Goal: Task Accomplishment & Management: Complete application form

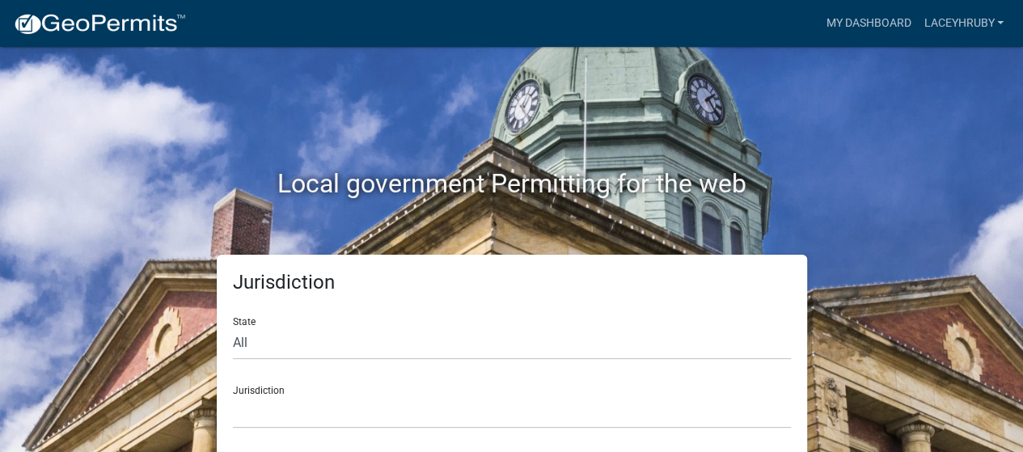
scroll to position [6, 0]
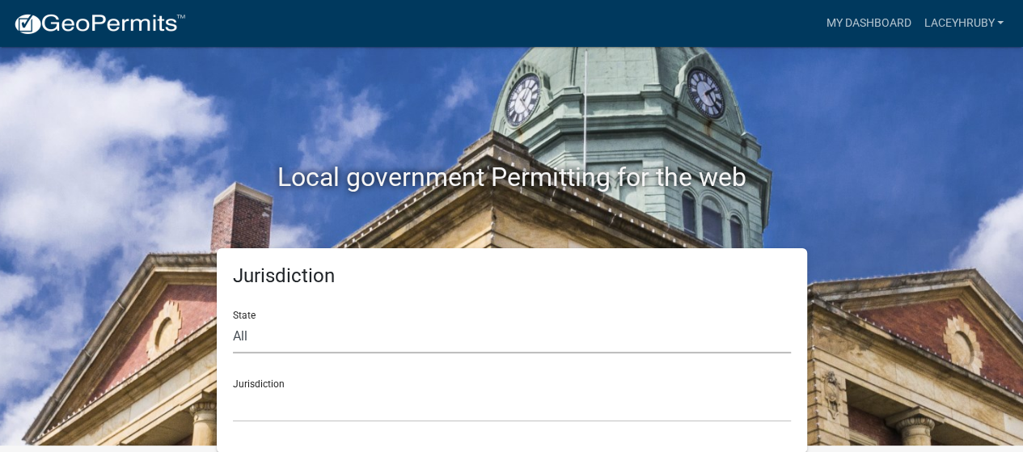
click at [273, 334] on select "All [US_STATE] [US_STATE] [US_STATE] [US_STATE] [US_STATE] [US_STATE] [US_STATE…" at bounding box center [512, 336] width 558 height 33
select select "[US_STATE]"
click at [233, 320] on select "All [US_STATE] [US_STATE] [US_STATE] [US_STATE] [US_STATE] [US_STATE] [US_STATE…" at bounding box center [512, 336] width 558 height 33
click at [256, 402] on select "[GEOGRAPHIC_DATA], [US_STATE] [GEOGRAPHIC_DATA], [US_STATE] [GEOGRAPHIC_DATA], …" at bounding box center [512, 405] width 558 height 33
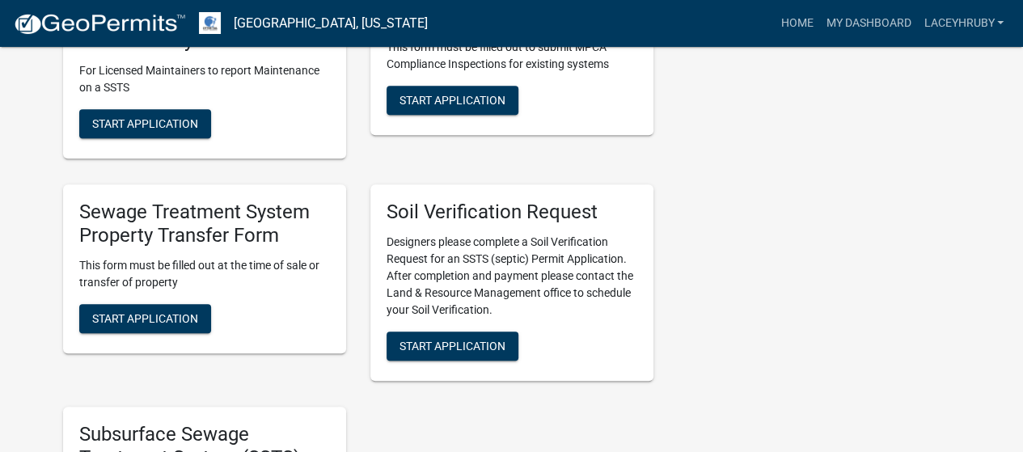
scroll to position [639, 0]
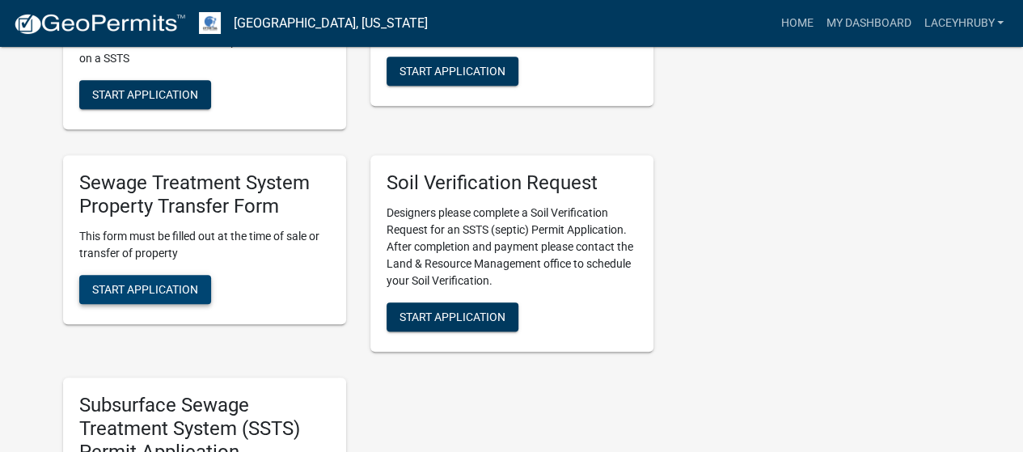
click at [172, 284] on span "Start Application" at bounding box center [145, 288] width 106 height 13
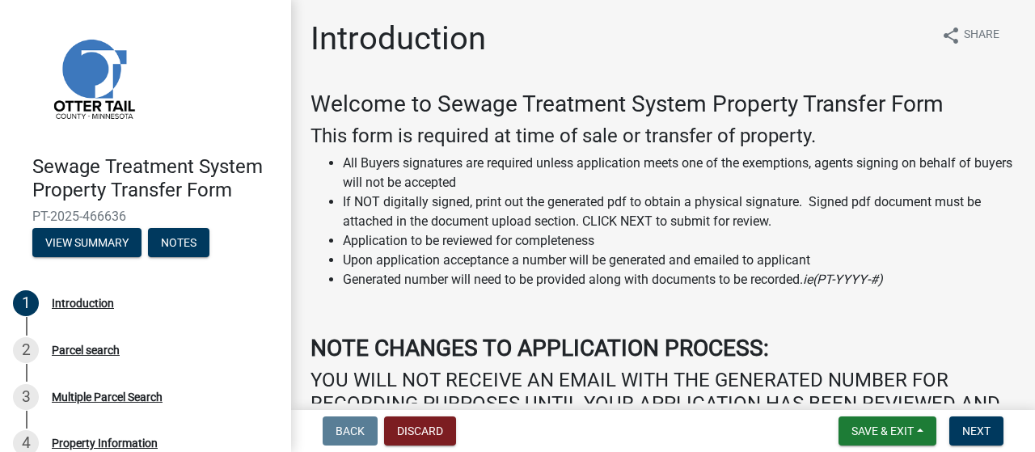
scroll to position [205, 0]
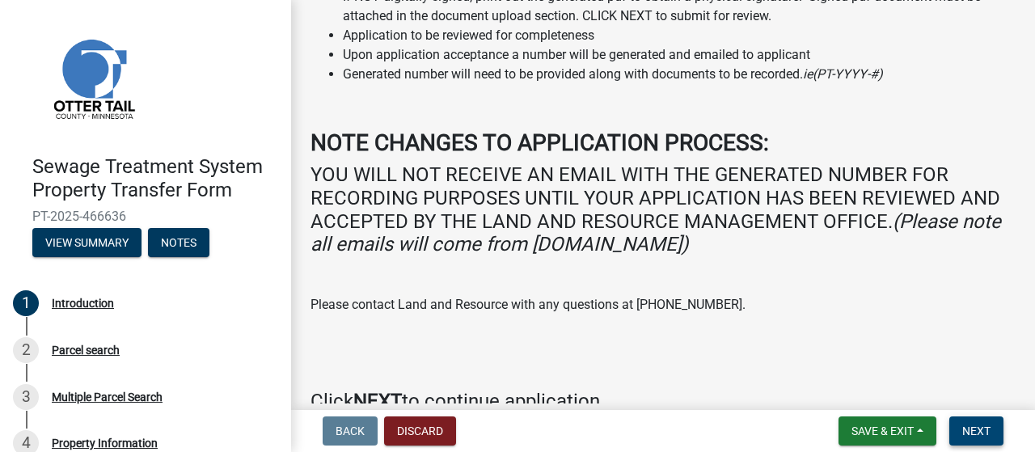
click at [973, 428] on span "Next" at bounding box center [976, 430] width 28 height 13
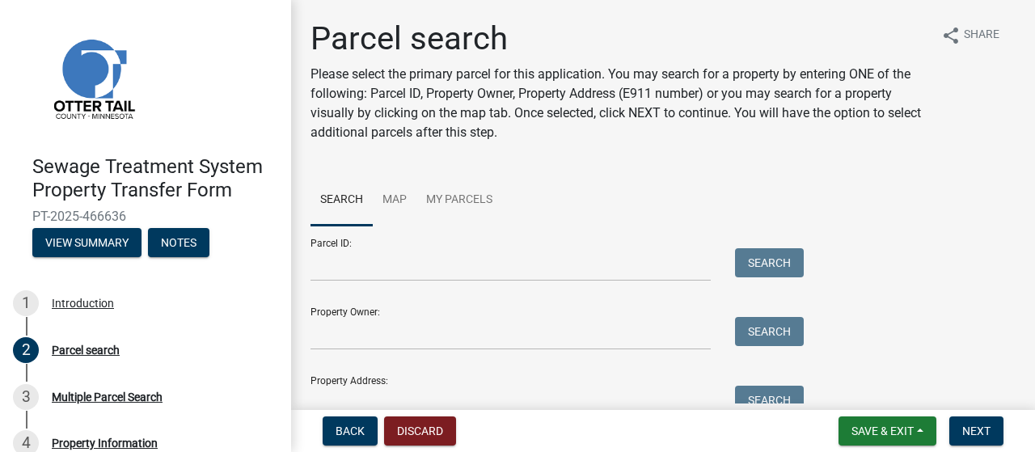
scroll to position [78, 0]
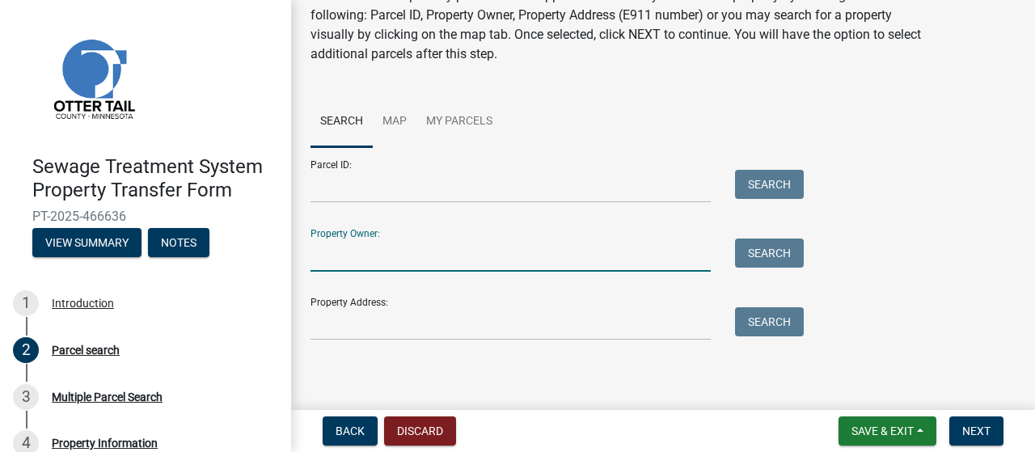
click at [395, 261] on input "Property Owner:" at bounding box center [510, 254] width 400 height 33
type input "symanietz"
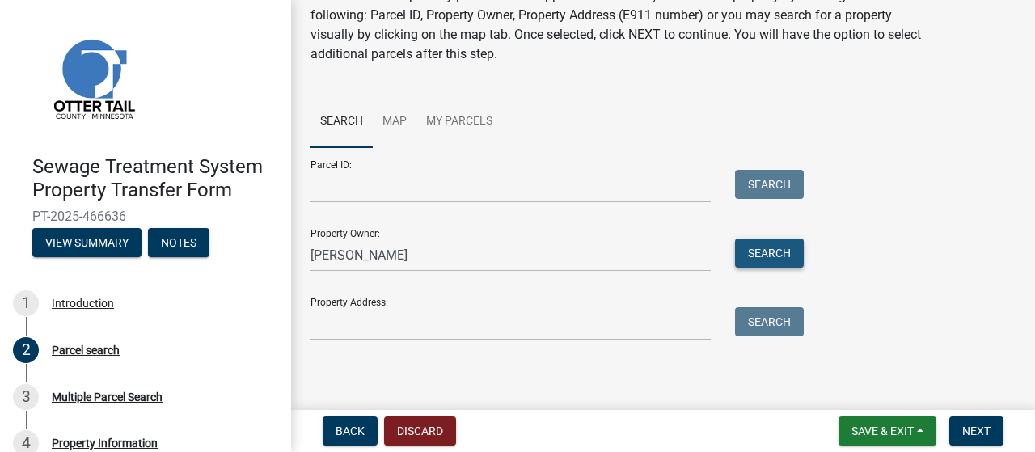
click at [760, 259] on button "Search" at bounding box center [769, 252] width 69 height 29
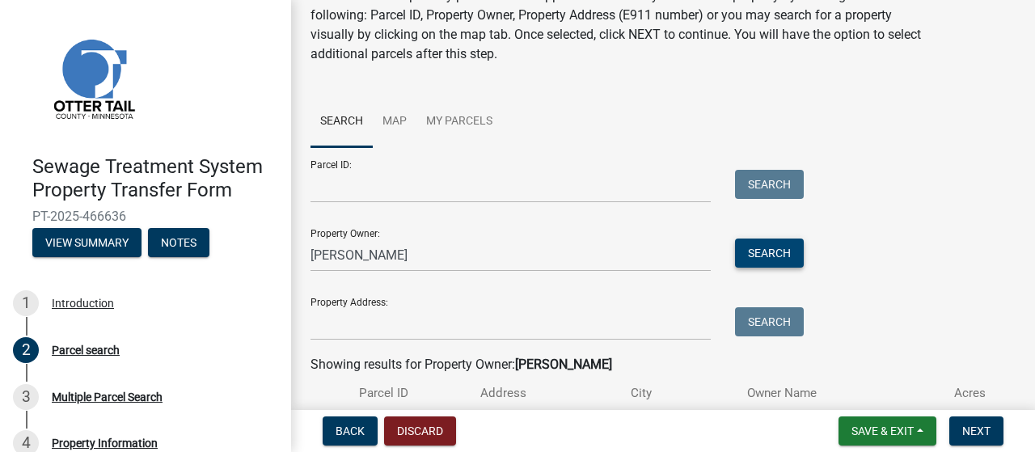
scroll to position [209, 0]
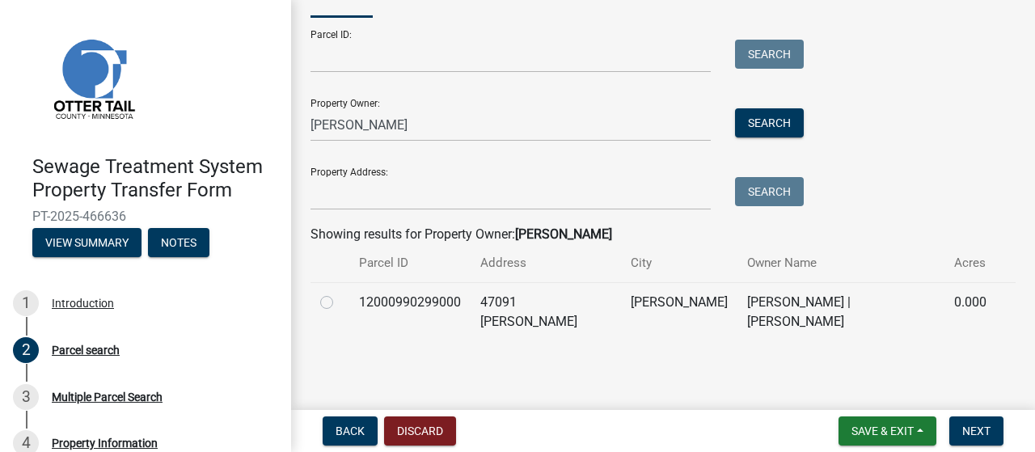
click at [340, 293] on label at bounding box center [340, 293] width 0 height 0
click at [340, 302] on input "radio" at bounding box center [345, 298] width 11 height 11
radio input "true"
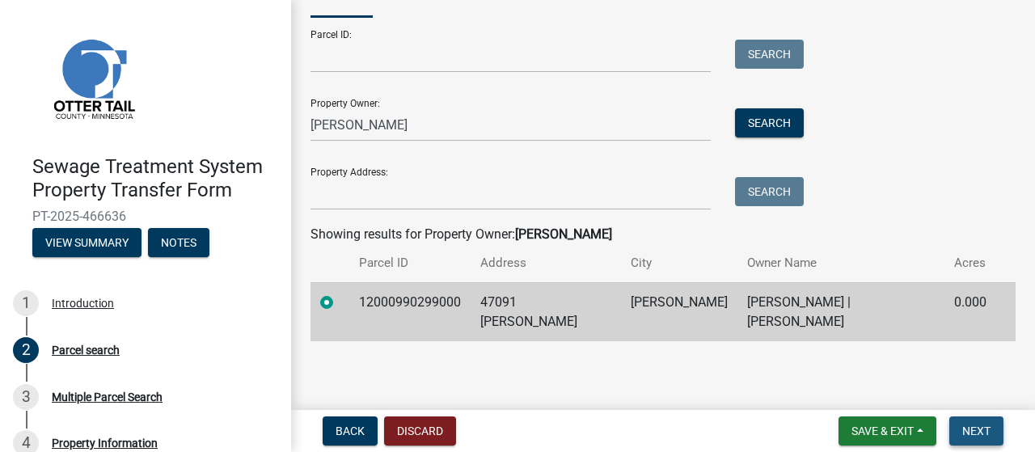
click at [969, 434] on span "Next" at bounding box center [976, 430] width 28 height 13
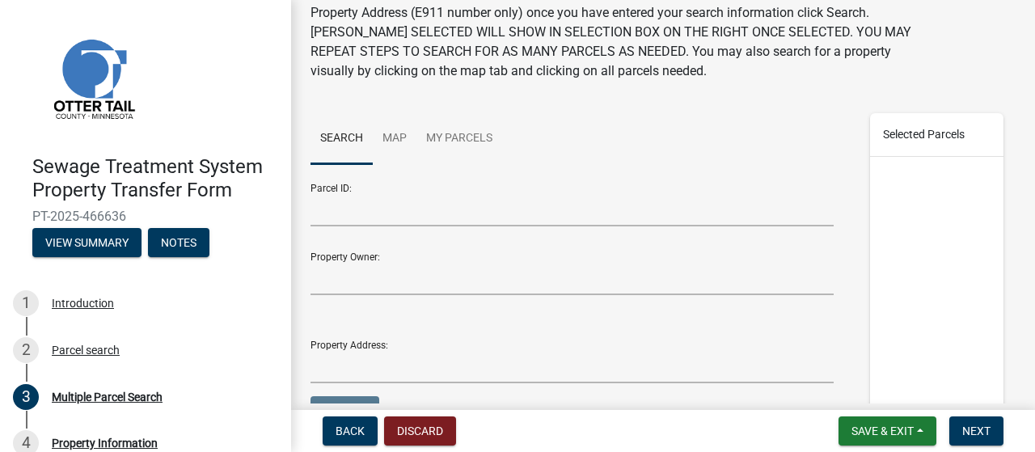
scroll to position [260, 0]
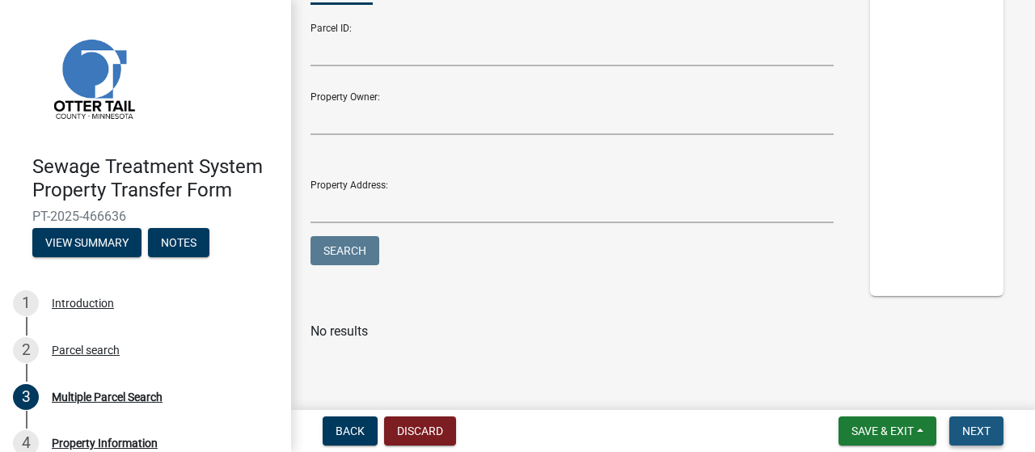
click at [966, 423] on button "Next" at bounding box center [976, 430] width 54 height 29
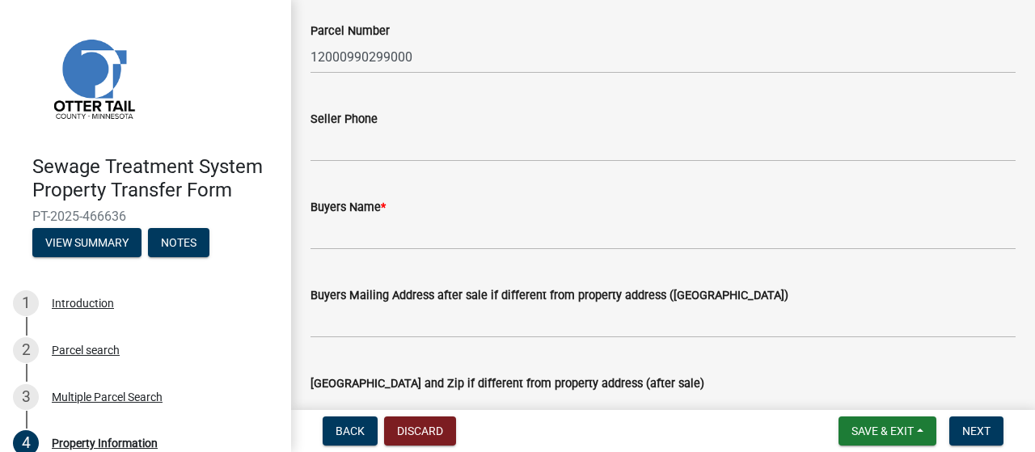
scroll to position [181, 0]
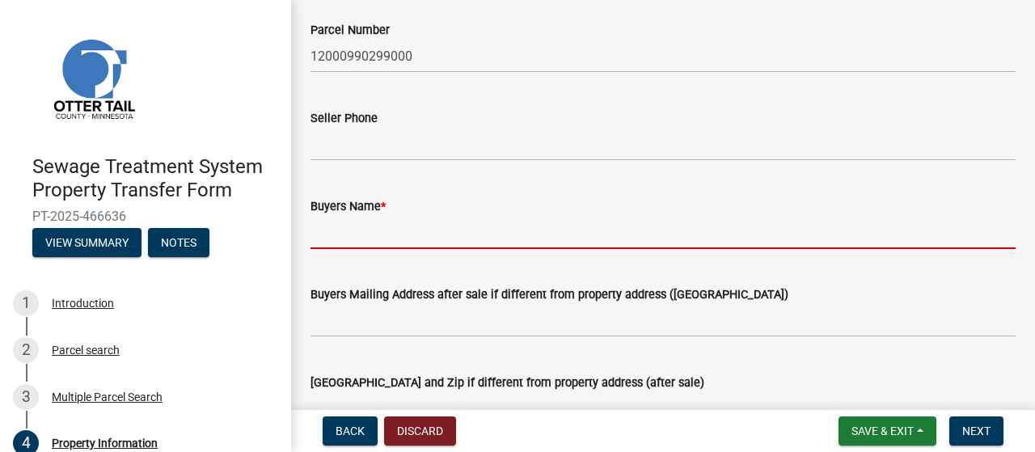
click at [386, 230] on input "Buyers Name *" at bounding box center [662, 232] width 705 height 33
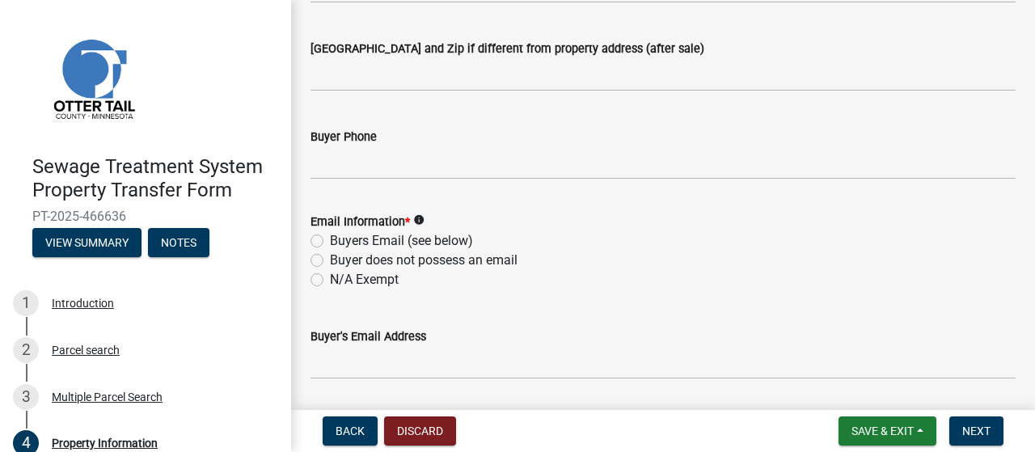
scroll to position [516, 0]
type input "Cody W. Symanietz and Katie J. Sauvageau"
click at [330, 240] on label "Buyers Email (see below)" at bounding box center [401, 239] width 143 height 19
click at [330, 240] on input "Buyers Email (see below)" at bounding box center [335, 235] width 11 height 11
radio input "true"
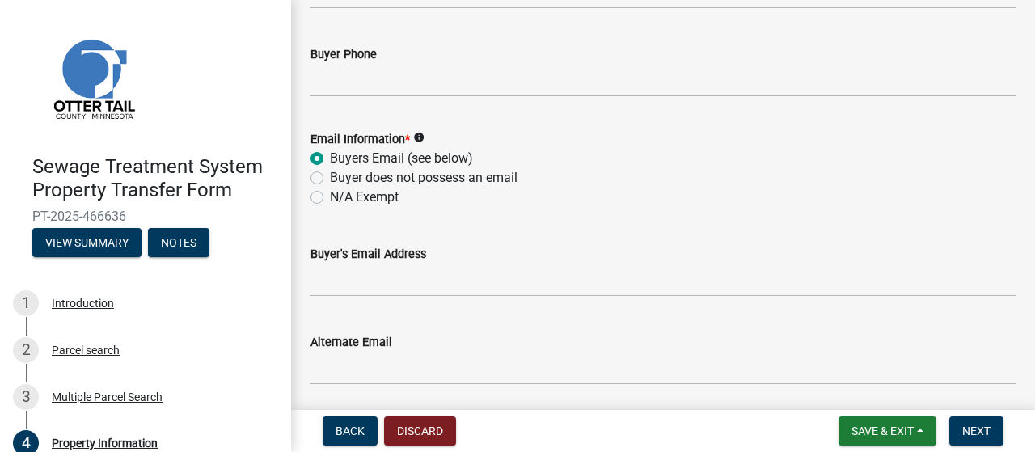
scroll to position [598, 0]
click at [330, 199] on label "N/A Exempt" at bounding box center [364, 196] width 69 height 19
click at [330, 197] on input "N/A Exempt" at bounding box center [335, 192] width 11 height 11
radio input "true"
click at [330, 160] on label "Buyers Email (see below)" at bounding box center [401, 157] width 143 height 19
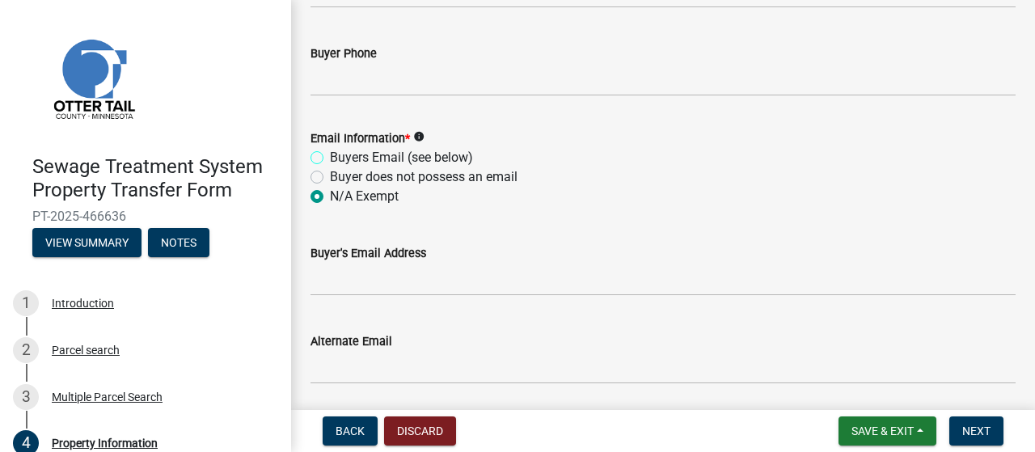
click at [330, 158] on input "Buyers Email (see below)" at bounding box center [335, 153] width 11 height 11
radio input "true"
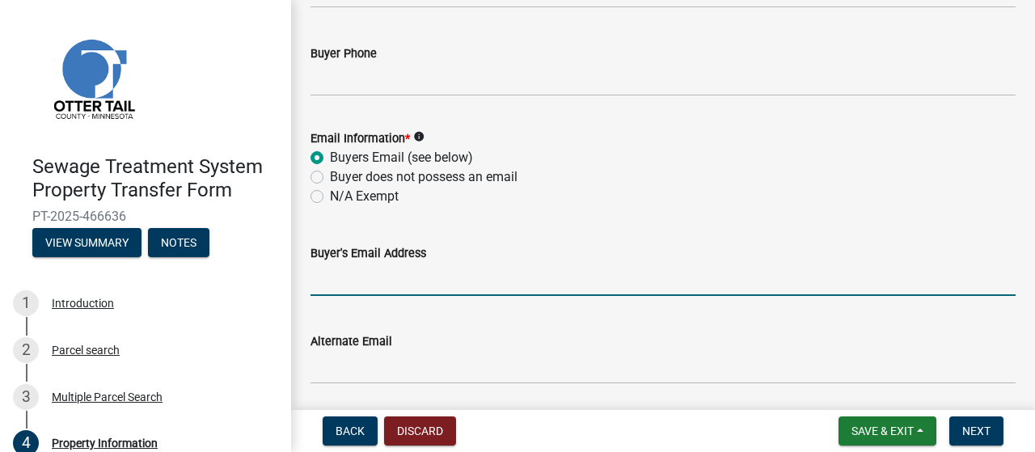
click at [334, 288] on input "Buyer's Email Address" at bounding box center [662, 279] width 705 height 33
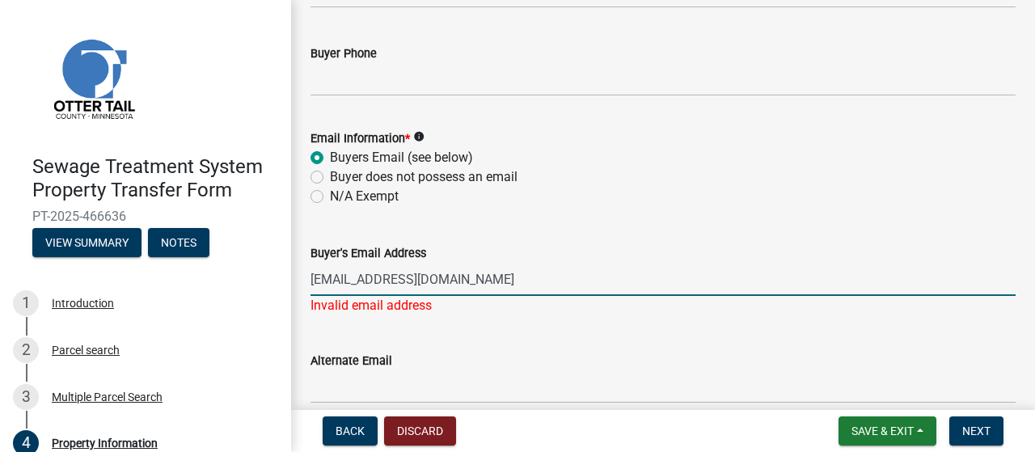
type input "cody58078@gmail.com"
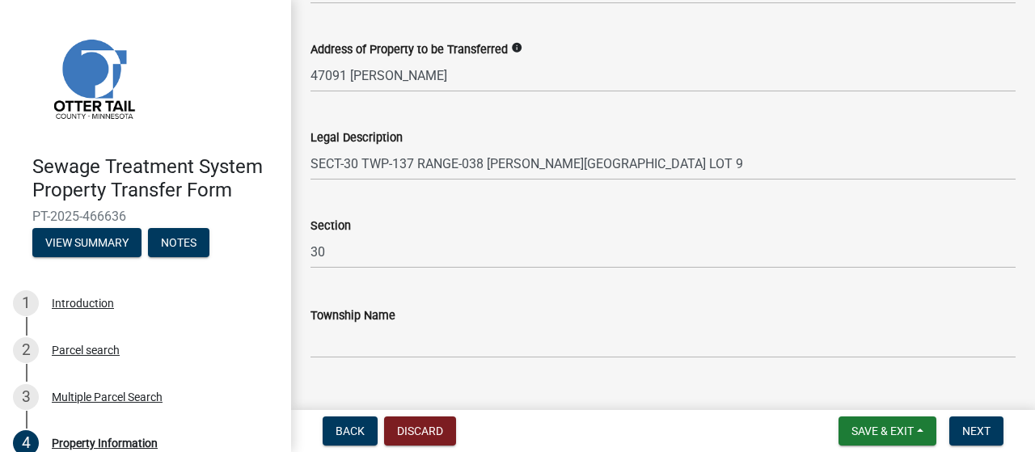
scroll to position [1009, 0]
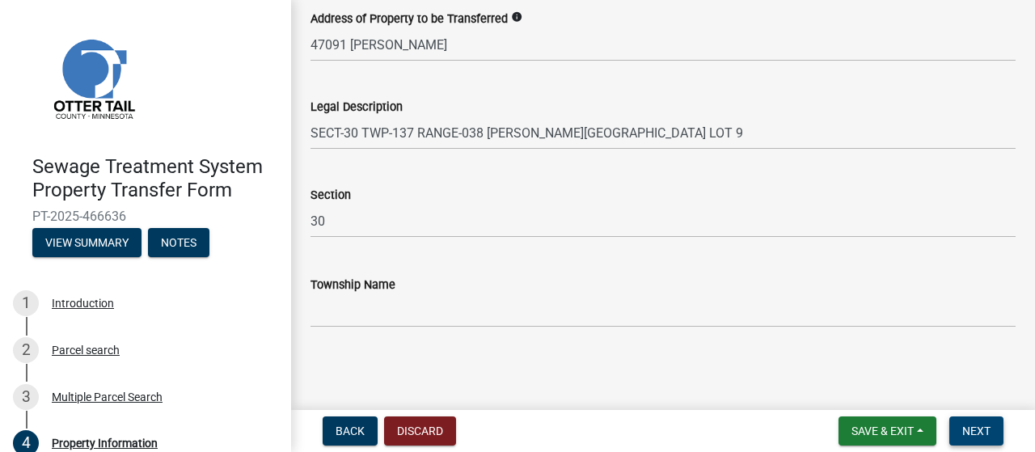
click at [977, 429] on span "Next" at bounding box center [976, 430] width 28 height 13
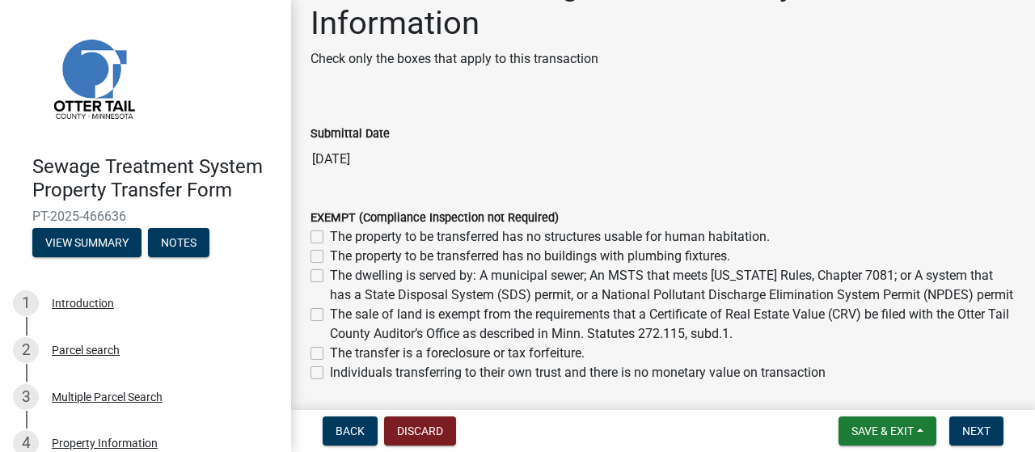
scroll to position [108, 0]
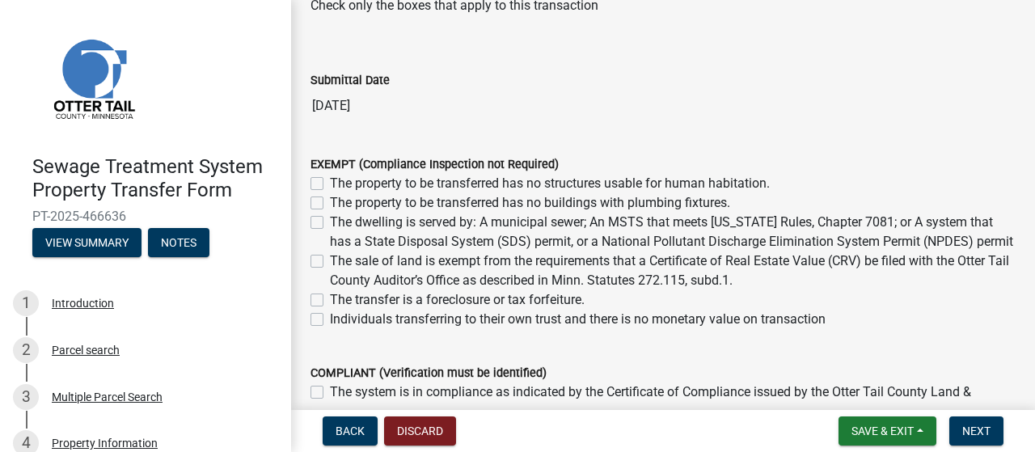
click at [330, 283] on label "The sale of land is exempt from the requirements that a Certificate of Real Est…" at bounding box center [672, 270] width 685 height 39
click at [330, 262] on input "The sale of land is exempt from the requirements that a Certificate of Real Est…" at bounding box center [335, 256] width 11 height 11
checkbox input "true"
checkbox input "false"
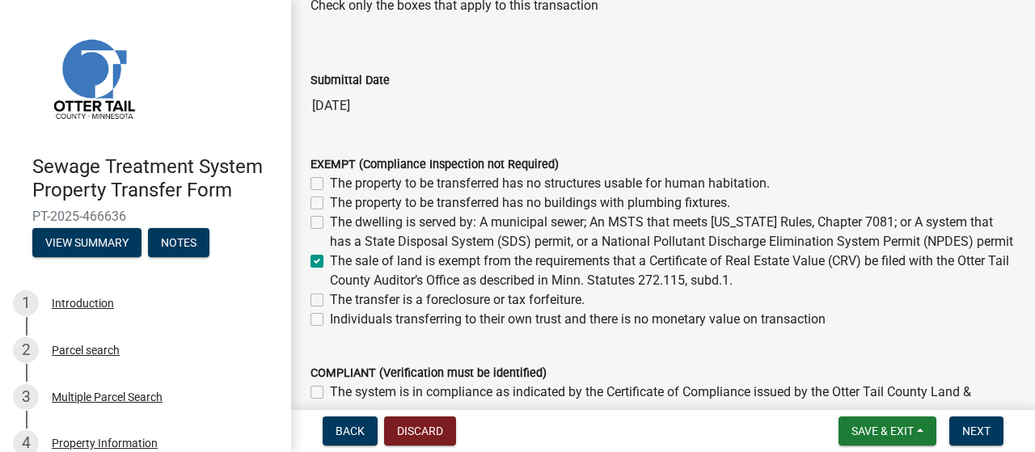
checkbox input "false"
checkbox input "true"
checkbox input "false"
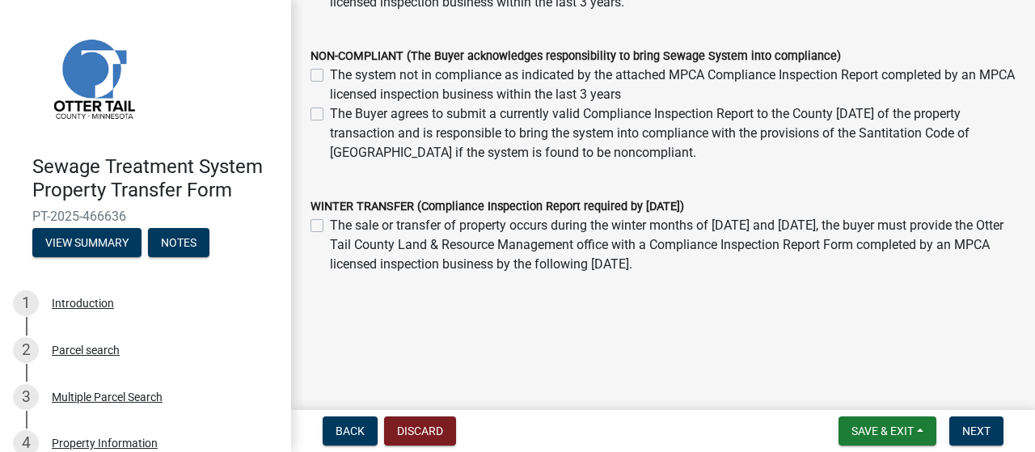
scroll to position [574, 0]
click at [993, 426] on button "Next" at bounding box center [976, 430] width 54 height 29
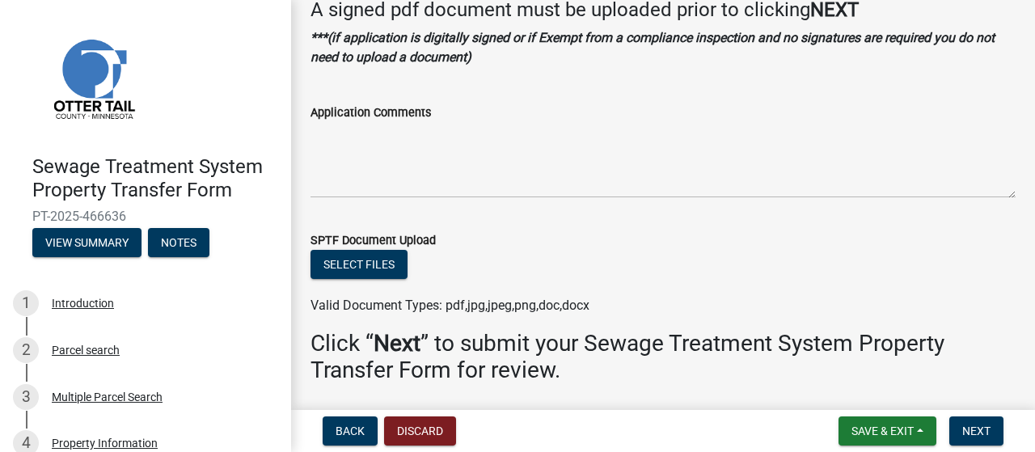
scroll to position [148, 0]
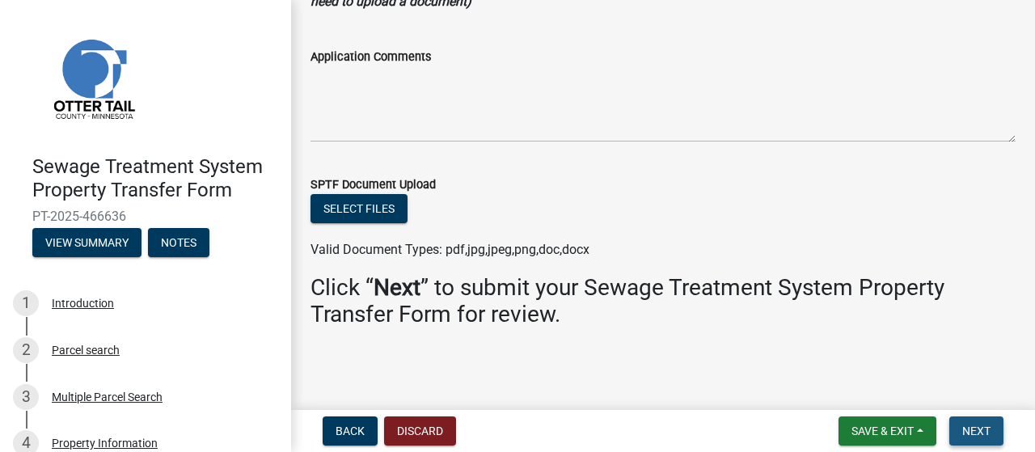
click at [969, 428] on span "Next" at bounding box center [976, 430] width 28 height 13
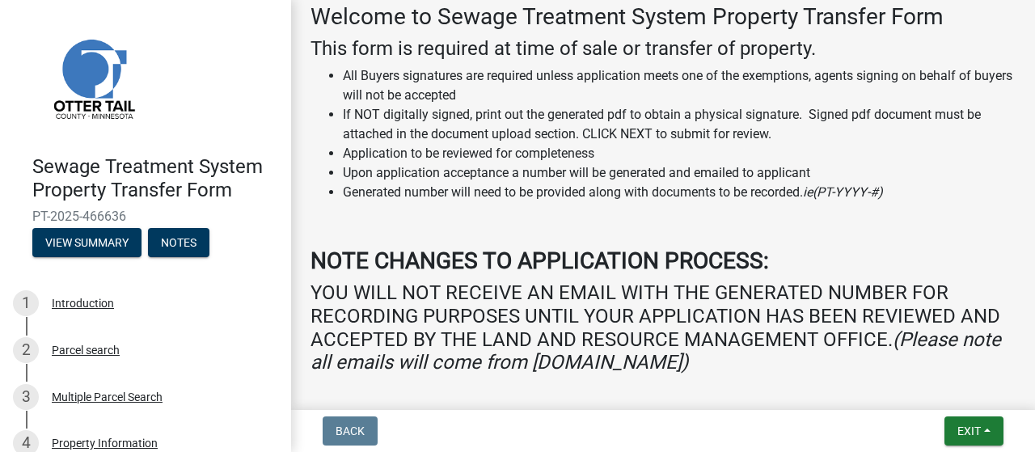
scroll to position [242, 0]
click at [77, 237] on button "View Summary" at bounding box center [86, 242] width 109 height 29
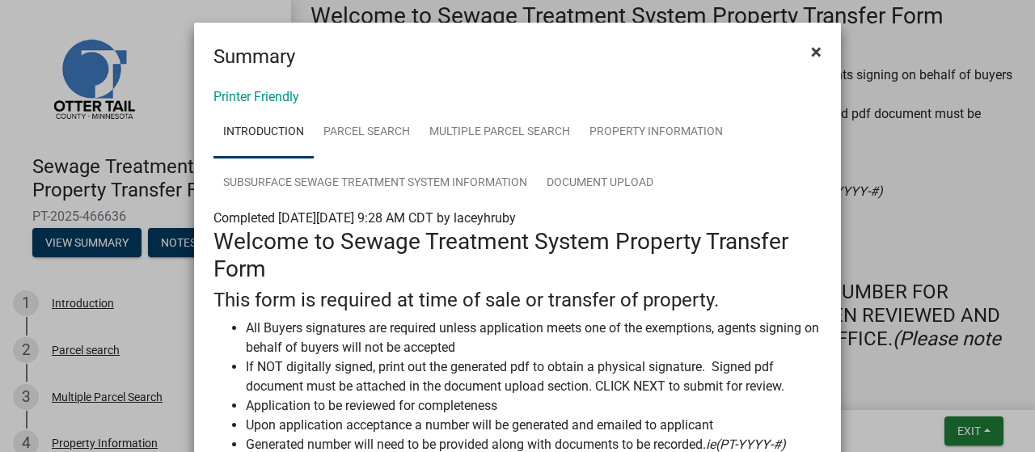
click at [811, 49] on span "×" at bounding box center [816, 51] width 11 height 23
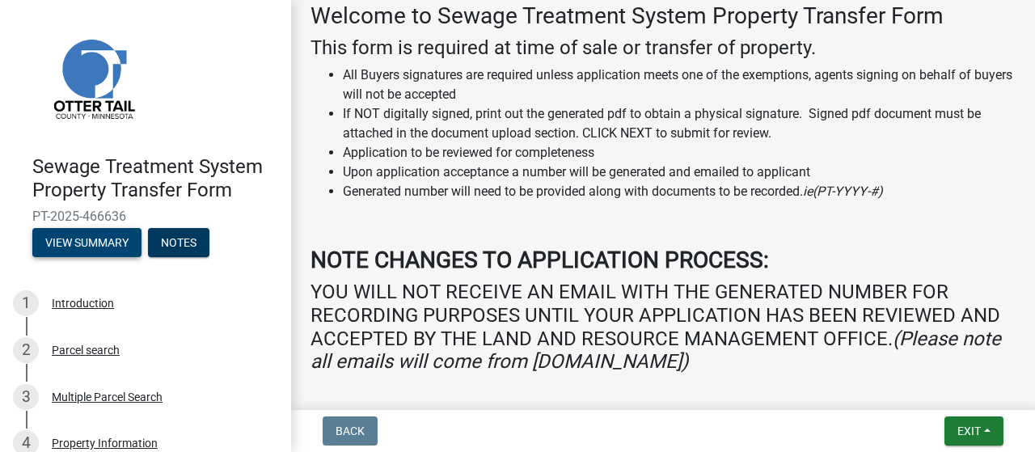
scroll to position [0, 0]
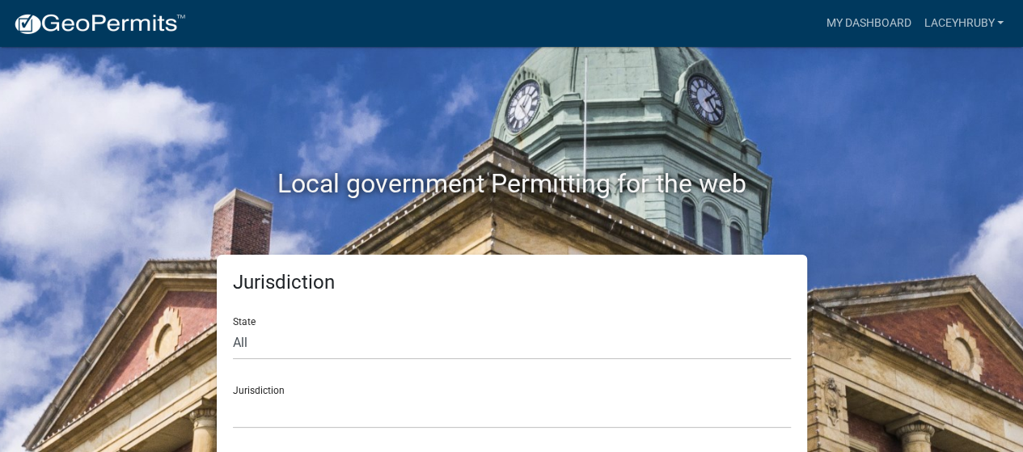
scroll to position [6, 0]
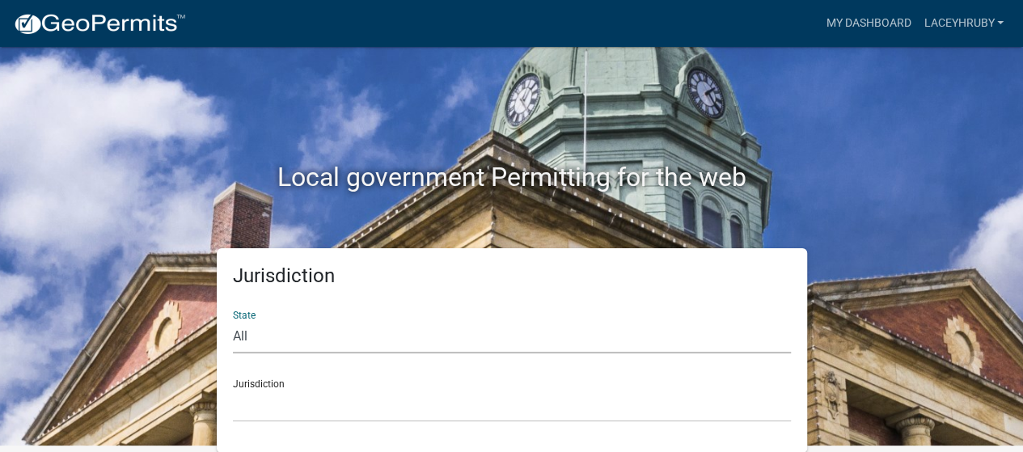
click at [247, 332] on select "All [US_STATE] [US_STATE] [US_STATE] [US_STATE] [US_STATE] [US_STATE] [US_STATE…" at bounding box center [512, 336] width 558 height 33
select select "[US_STATE]"
click at [233, 320] on select "All [US_STATE] [US_STATE] [US_STATE] [US_STATE] [US_STATE] [US_STATE] [US_STATE…" at bounding box center [512, 336] width 558 height 33
click at [244, 414] on select "[GEOGRAPHIC_DATA], [US_STATE] [GEOGRAPHIC_DATA], [US_STATE] [GEOGRAPHIC_DATA], …" at bounding box center [512, 405] width 558 height 33
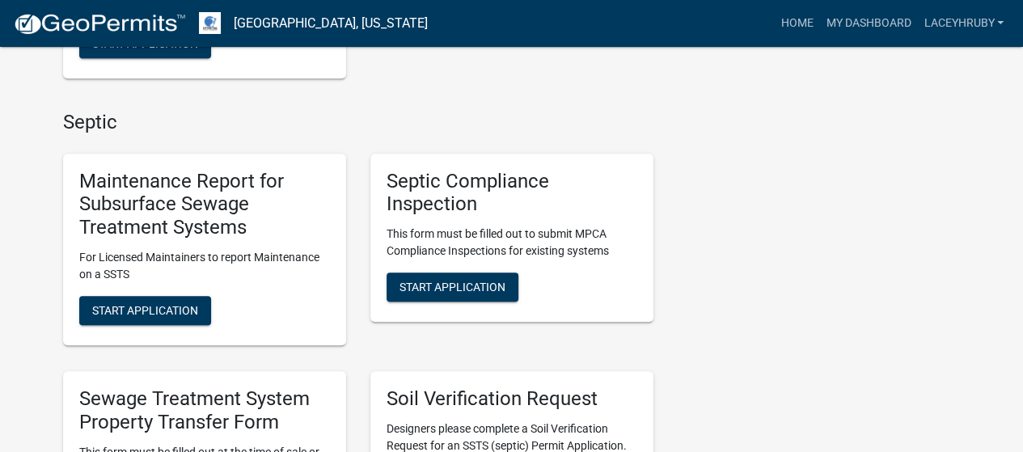
scroll to position [642, 0]
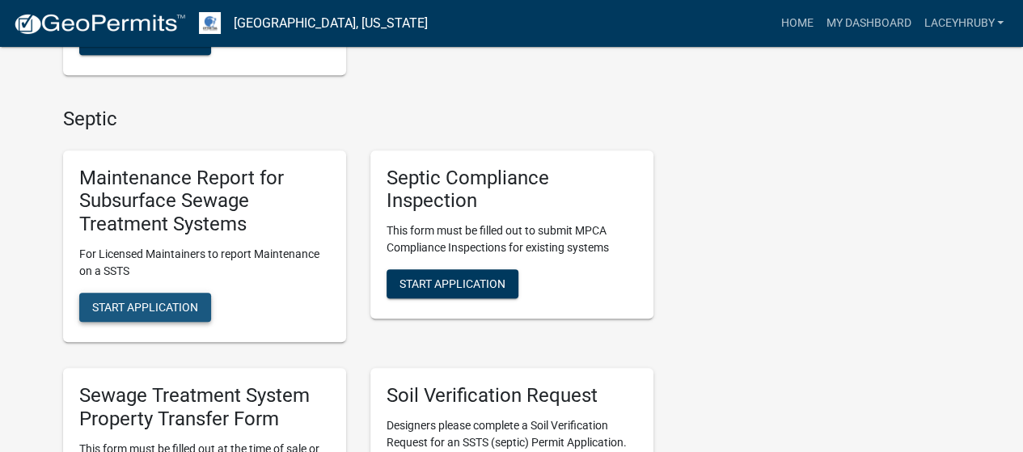
click at [170, 306] on span "Start Application" at bounding box center [145, 307] width 106 height 13
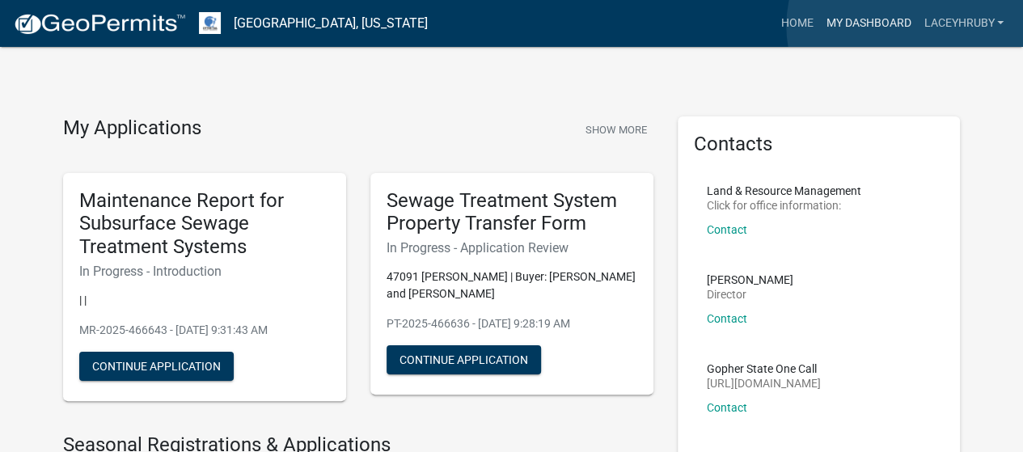
click at [909, 26] on link "My Dashboard" at bounding box center [868, 23] width 98 height 31
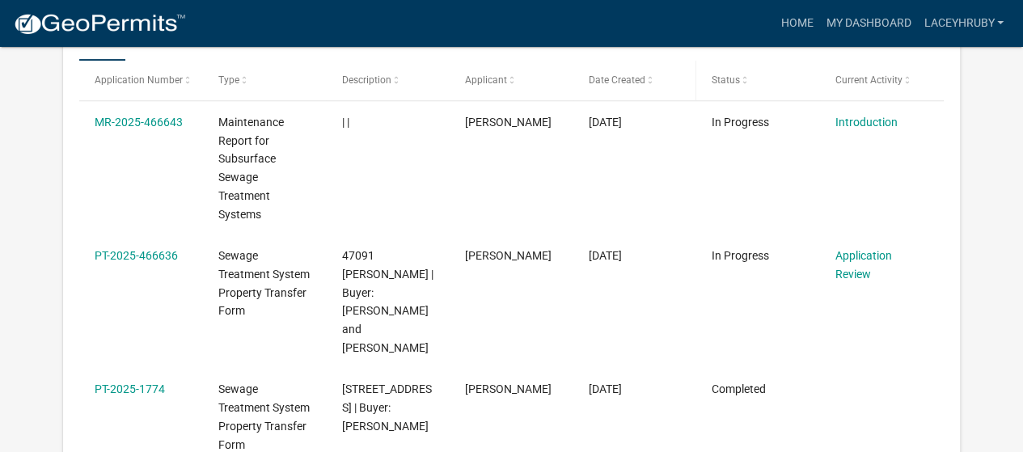
scroll to position [289, 0]
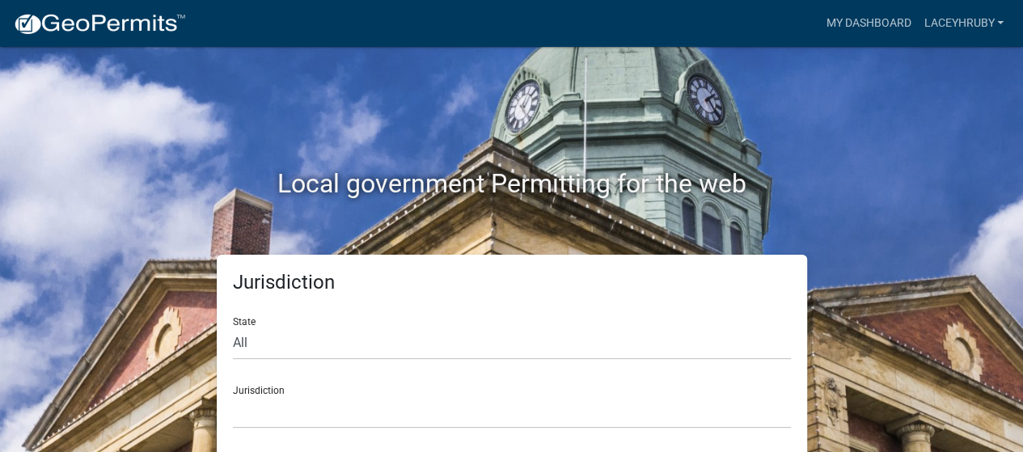
scroll to position [6, 0]
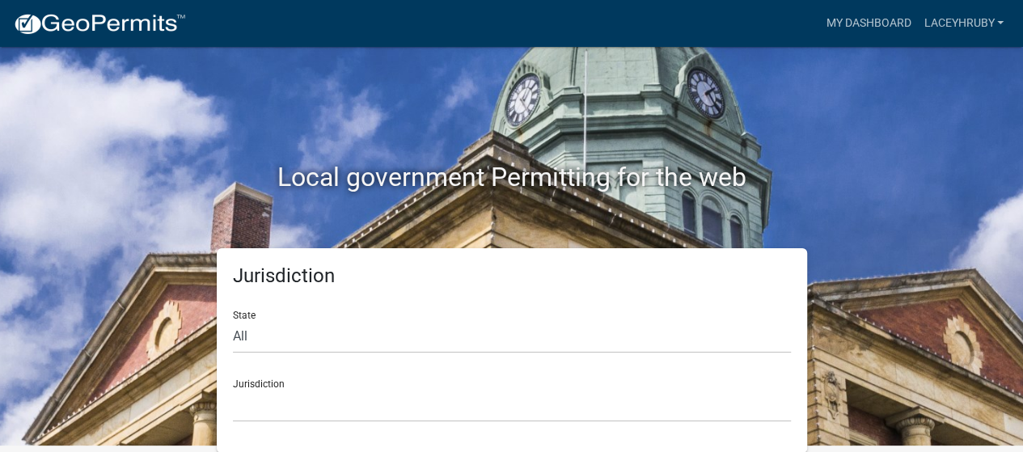
drag, startPoint x: 249, startPoint y: 355, endPoint x: 252, endPoint y: 333, distance: 22.1
click at [252, 333] on form "State All [US_STATE] [US_STATE] [US_STATE] [US_STATE] [US_STATE] [US_STATE] [US…" at bounding box center [512, 359] width 558 height 124
click at [252, 333] on select "All [US_STATE] [US_STATE] [US_STATE] [US_STATE] [US_STATE] [US_STATE] [US_STATE…" at bounding box center [512, 336] width 558 height 33
select select "[US_STATE]"
click at [233, 320] on select "All [US_STATE] [US_STATE] [US_STATE] [US_STATE] [US_STATE] [US_STATE] [US_STATE…" at bounding box center [512, 336] width 558 height 33
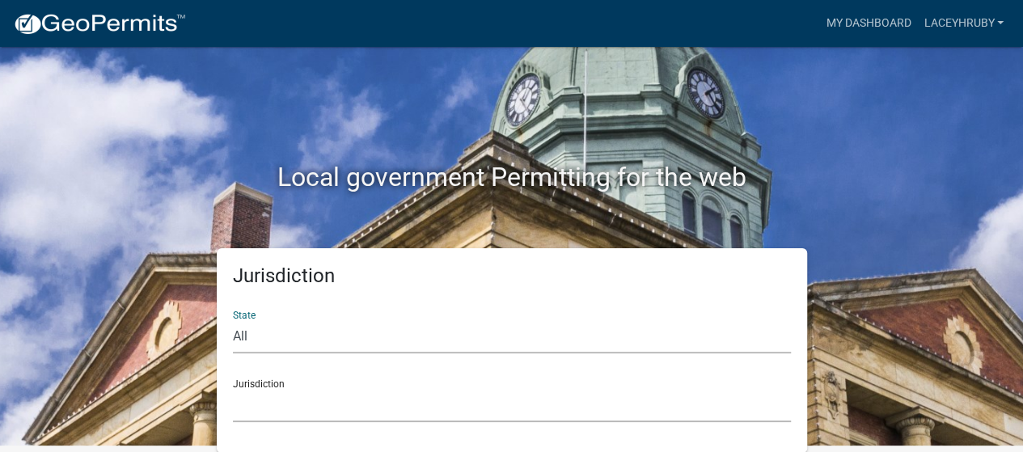
click at [254, 409] on select "[GEOGRAPHIC_DATA], [US_STATE] [GEOGRAPHIC_DATA], [US_STATE] [GEOGRAPHIC_DATA], …" at bounding box center [512, 405] width 558 height 33
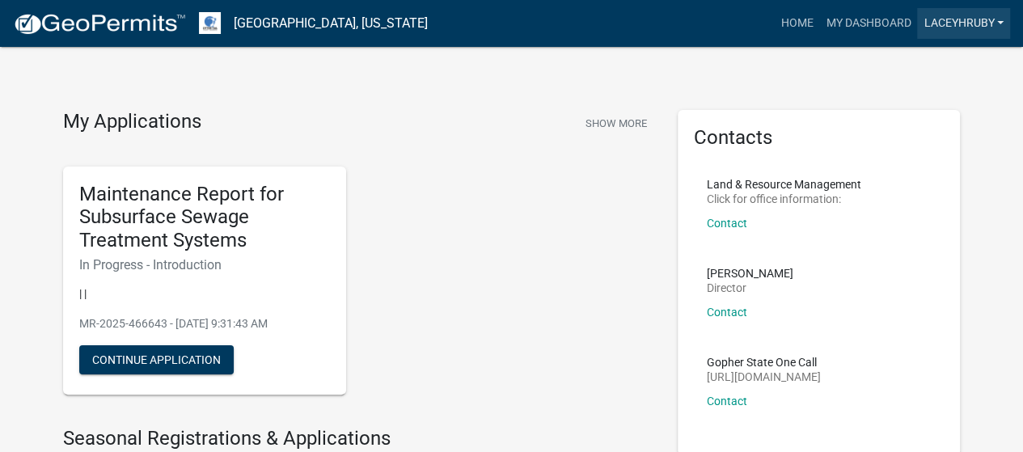
click at [963, 22] on link "laceyhruby" at bounding box center [963, 23] width 93 height 31
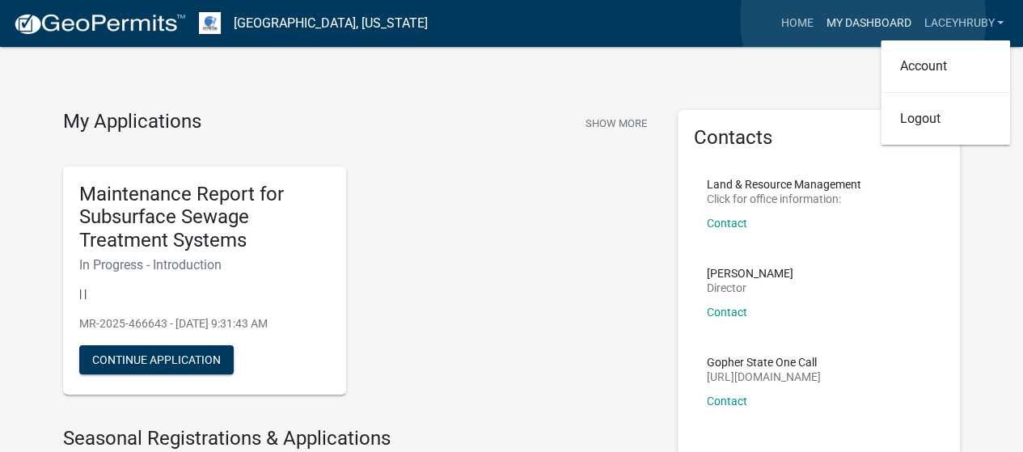
click at [863, 19] on link "My Dashboard" at bounding box center [868, 23] width 98 height 31
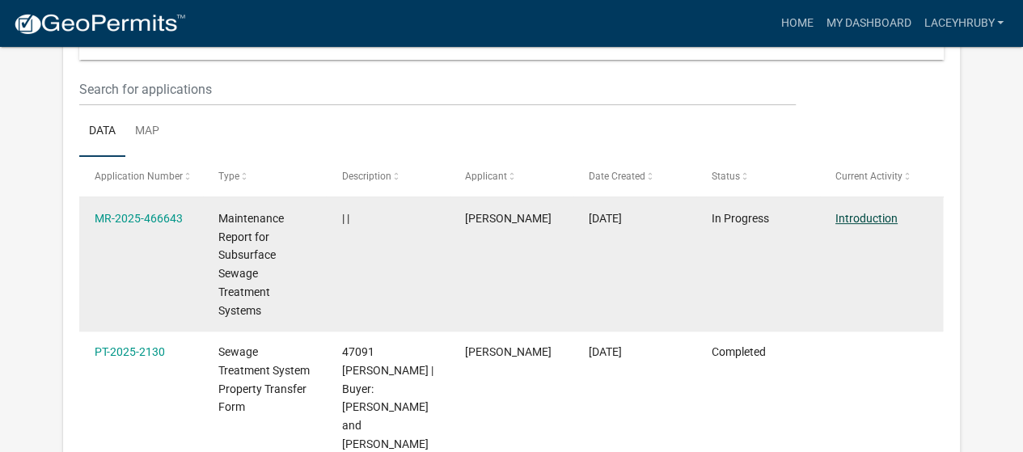
scroll to position [175, 0]
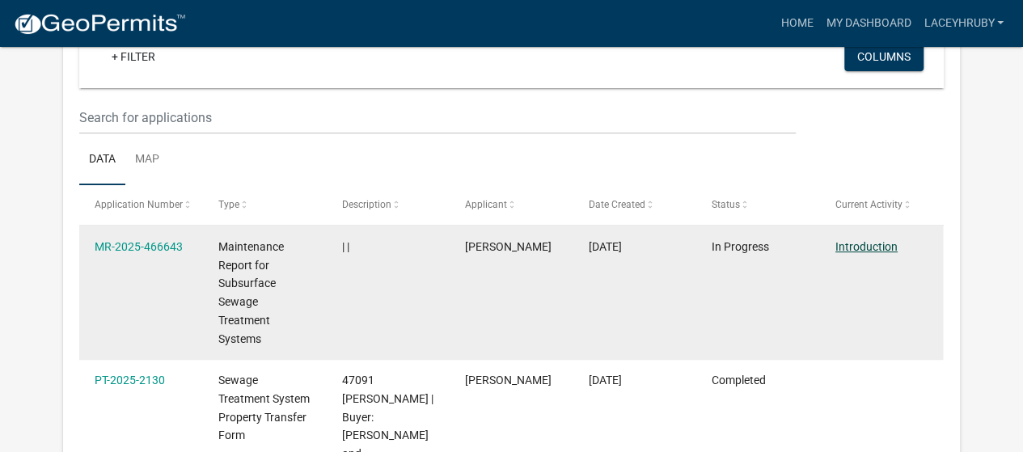
click at [873, 245] on link "Introduction" at bounding box center [866, 246] width 62 height 13
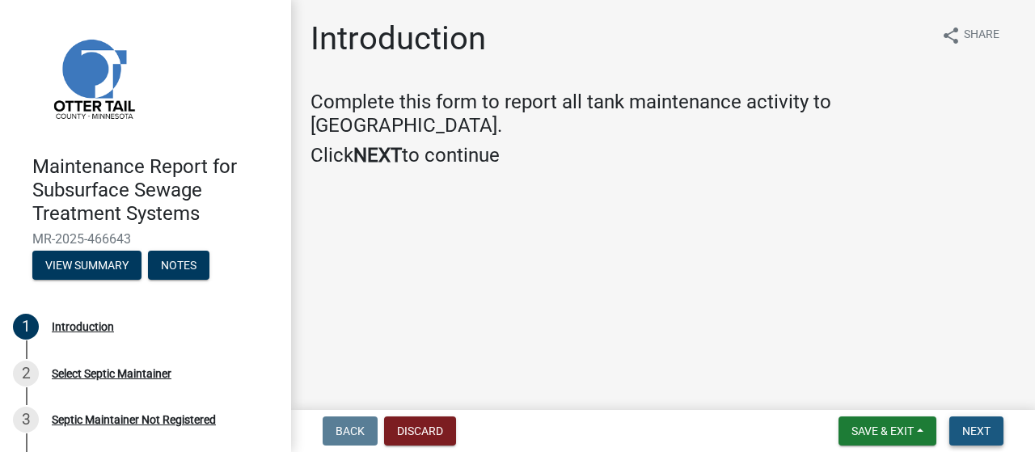
click at [964, 427] on span "Next" at bounding box center [976, 430] width 28 height 13
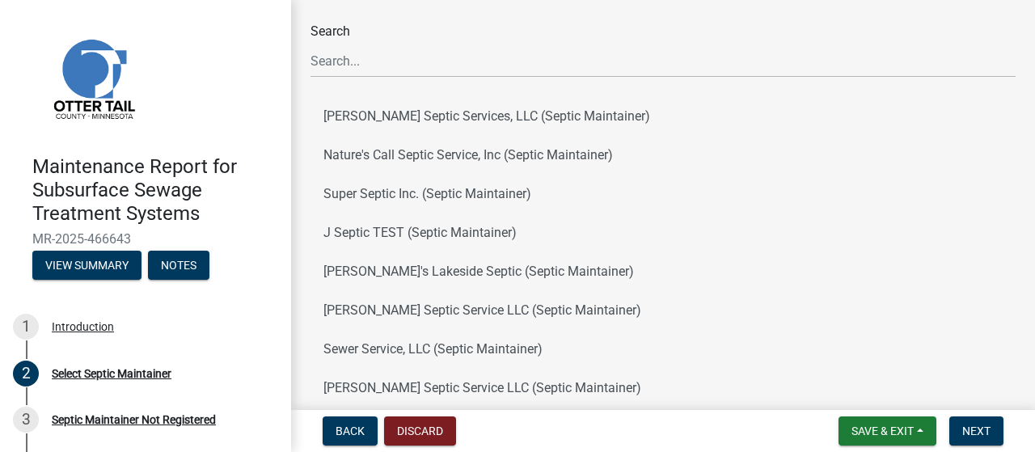
scroll to position [91, 0]
click at [344, 424] on span "Back" at bounding box center [349, 430] width 29 height 13
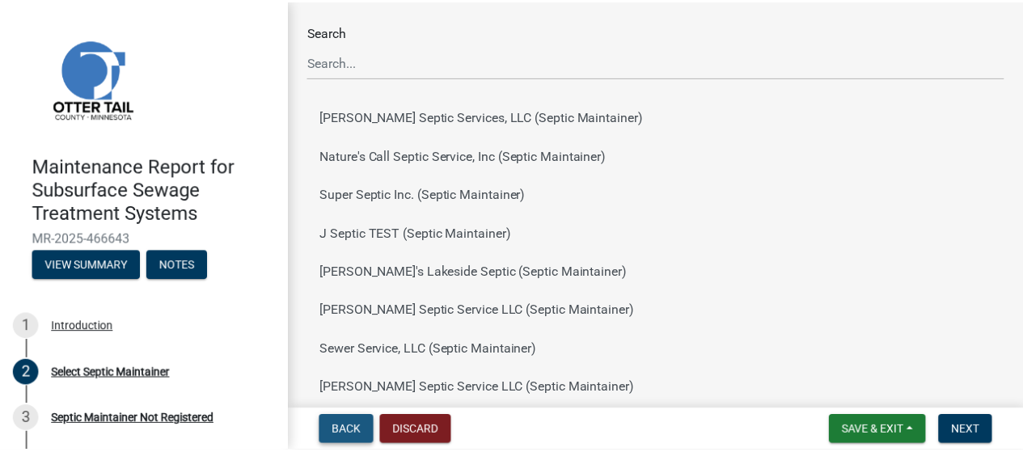
scroll to position [0, 0]
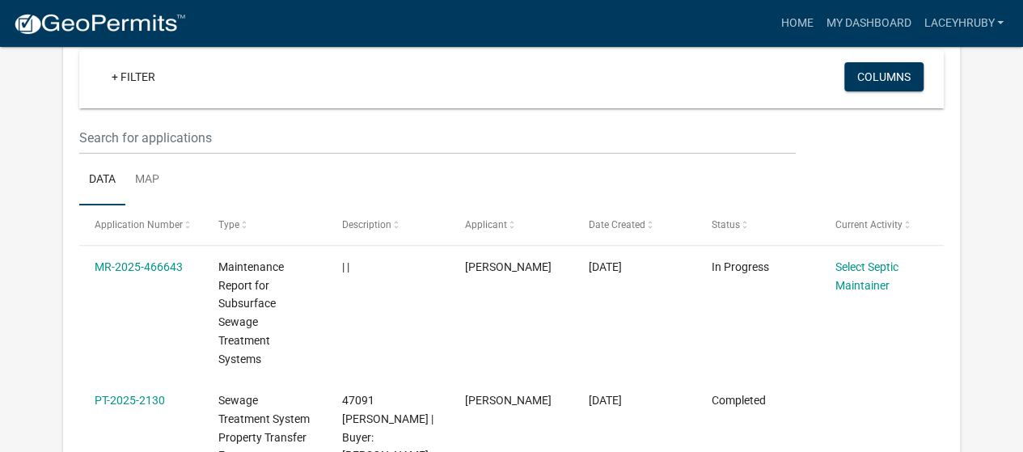
scroll to position [127, 0]
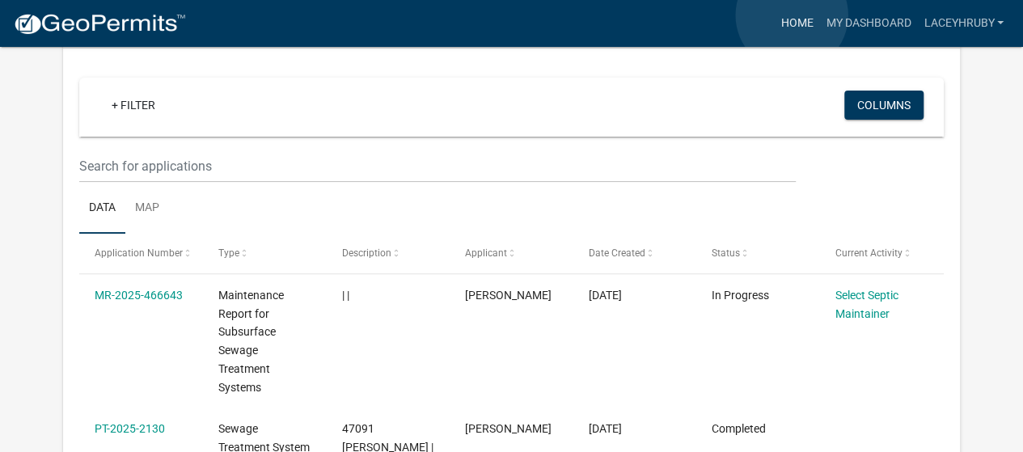
click at [791, 15] on link "Home" at bounding box center [796, 23] width 45 height 31
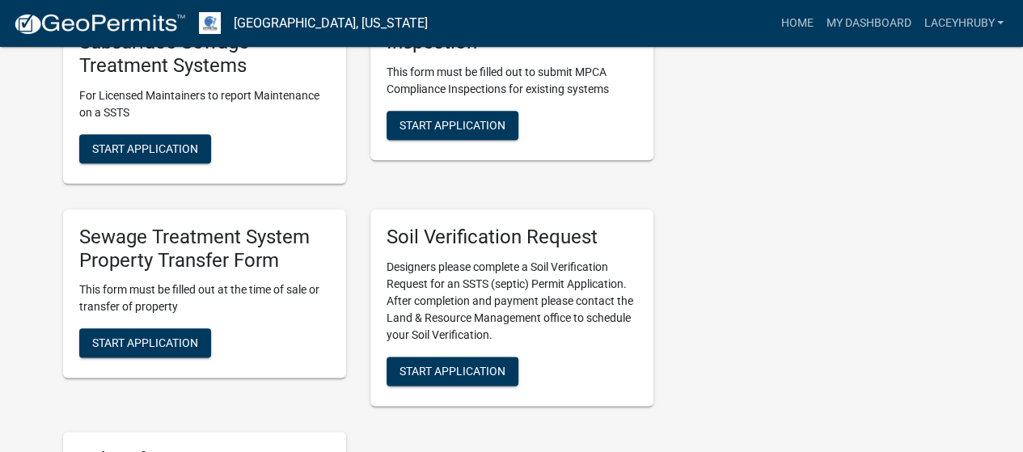
scroll to position [813, 0]
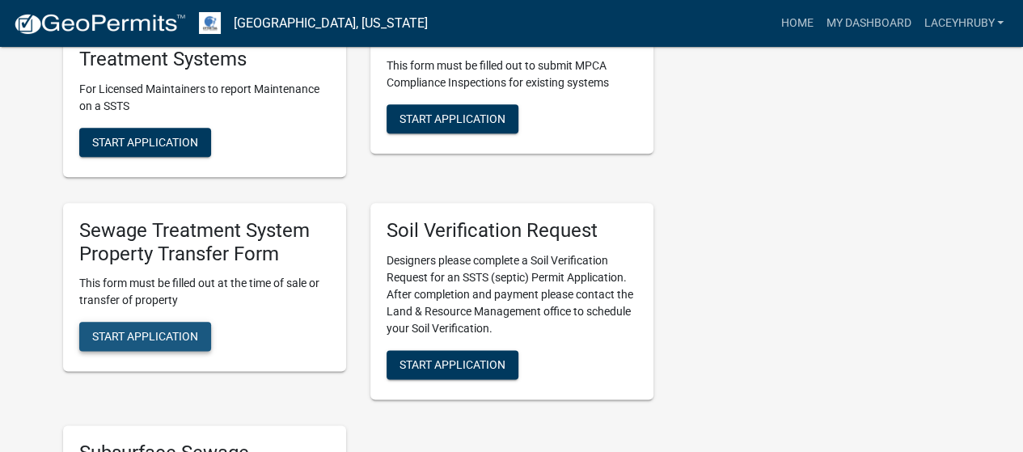
click at [162, 329] on button "Start Application" at bounding box center [145, 336] width 132 height 29
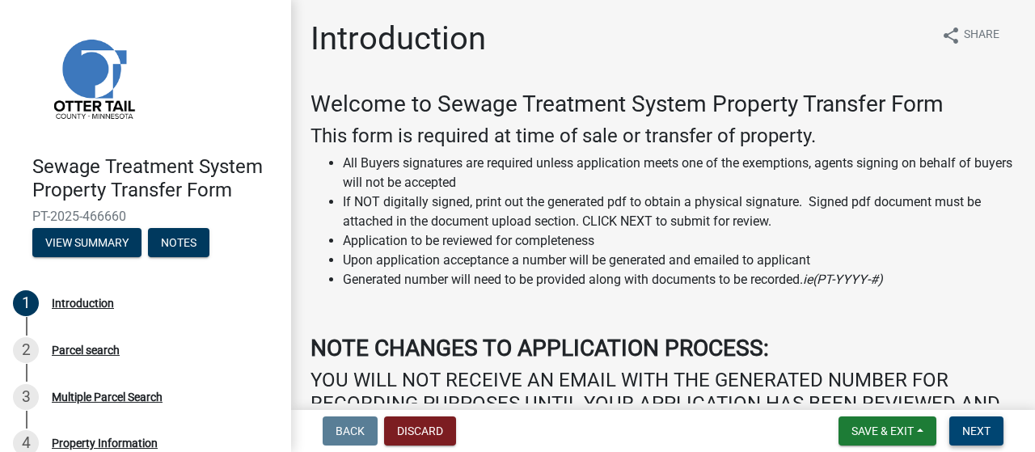
click at [979, 438] on button "Next" at bounding box center [976, 430] width 54 height 29
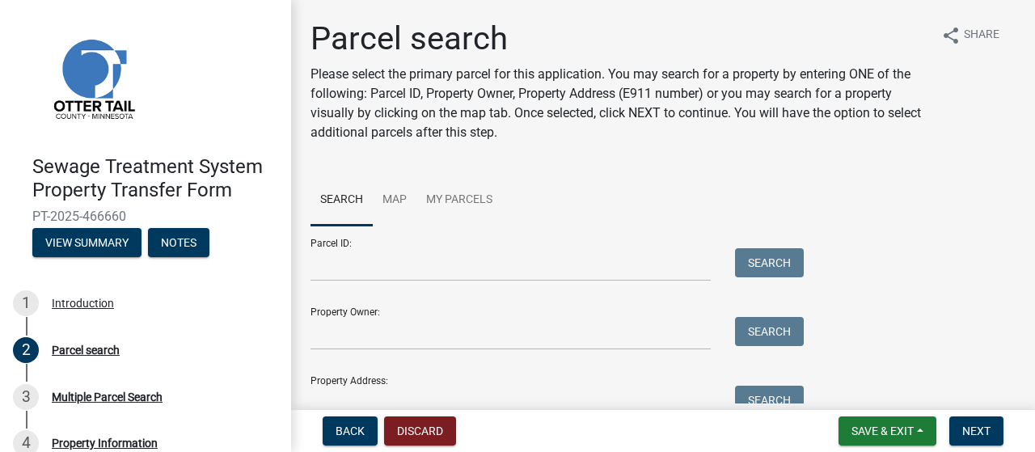
scroll to position [78, 0]
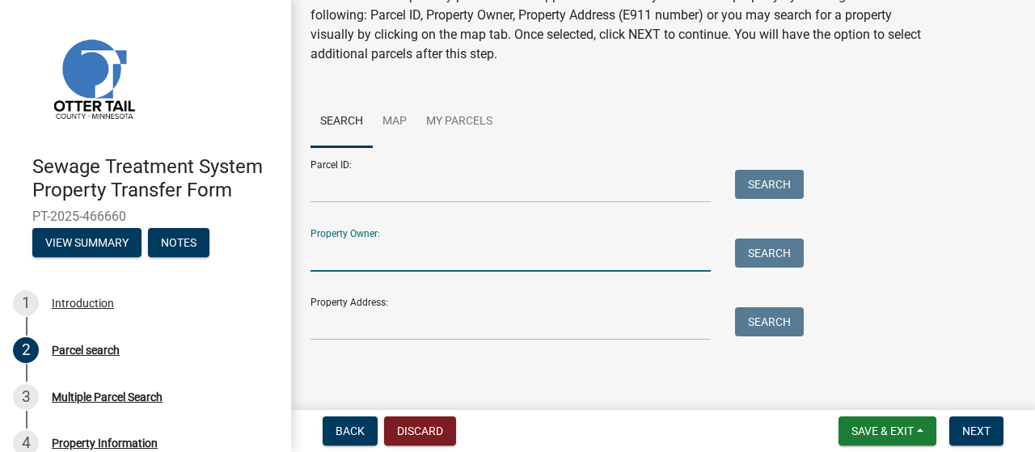
click at [351, 258] on input "Property Owner:" at bounding box center [510, 254] width 400 height 33
type input "[PERSON_NAME]"
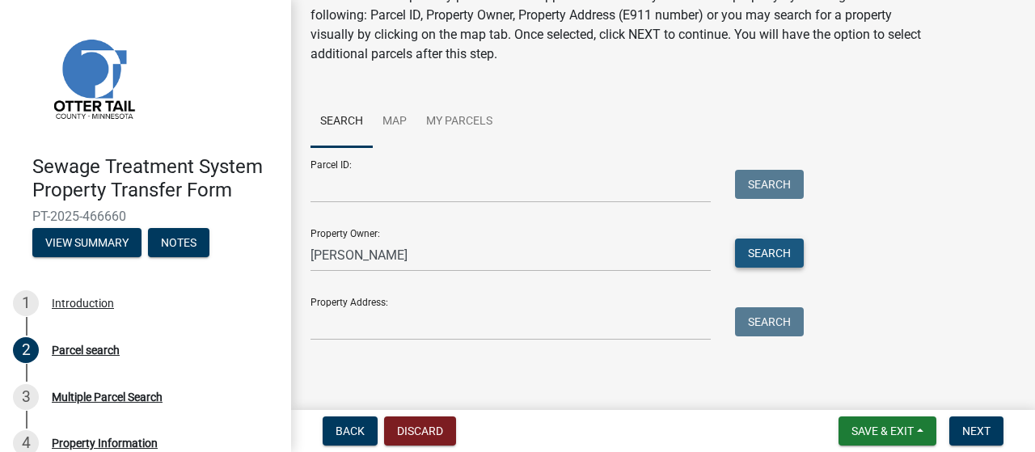
click at [783, 261] on button "Search" at bounding box center [769, 252] width 69 height 29
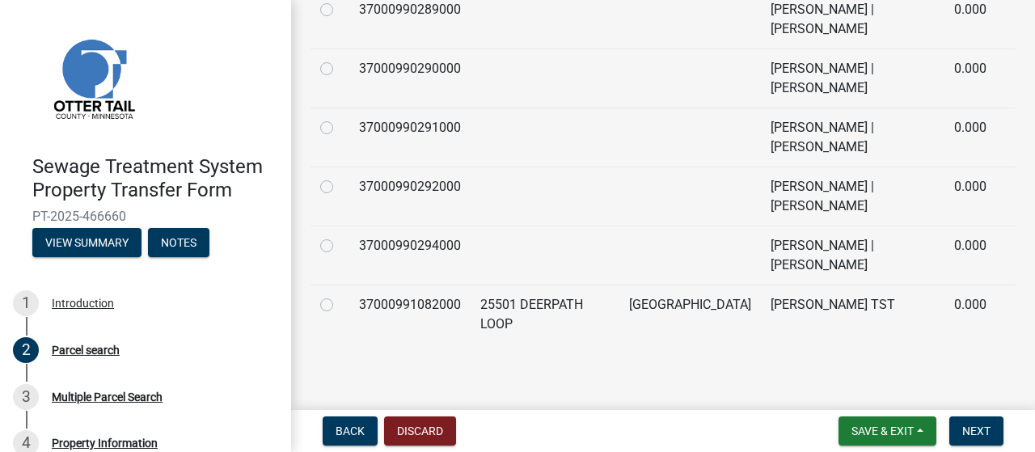
scroll to position [679, 0]
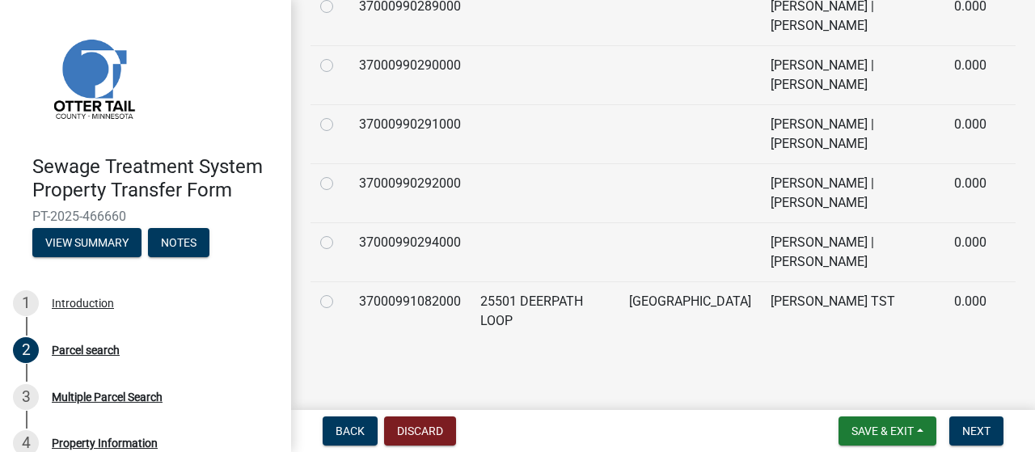
click at [340, 292] on label at bounding box center [340, 292] width 0 height 0
click at [340, 302] on input "radio" at bounding box center [345, 297] width 11 height 11
radio input "true"
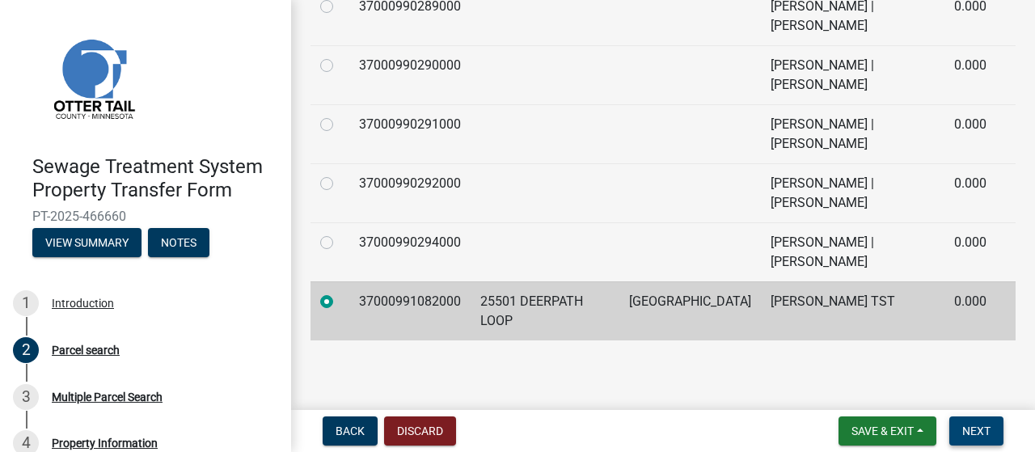
click at [973, 429] on span "Next" at bounding box center [976, 430] width 28 height 13
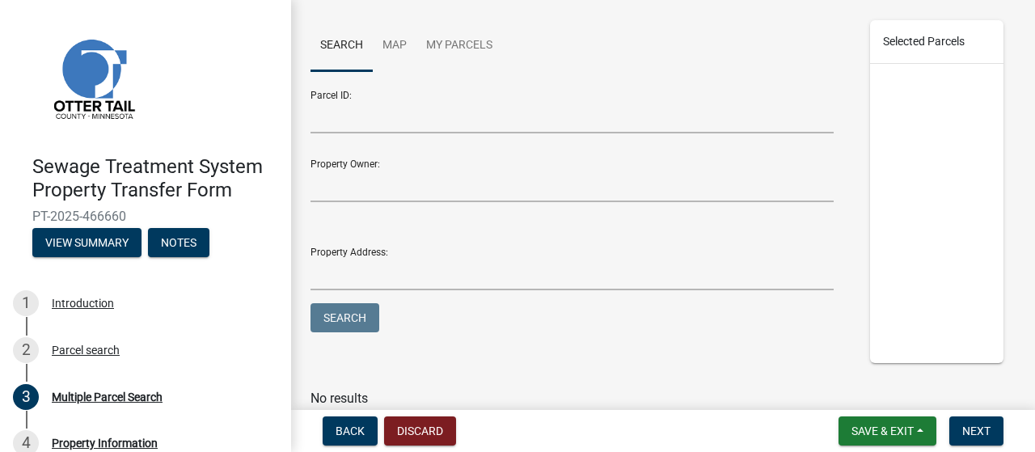
scroll to position [194, 0]
click at [978, 431] on span "Next" at bounding box center [976, 430] width 28 height 13
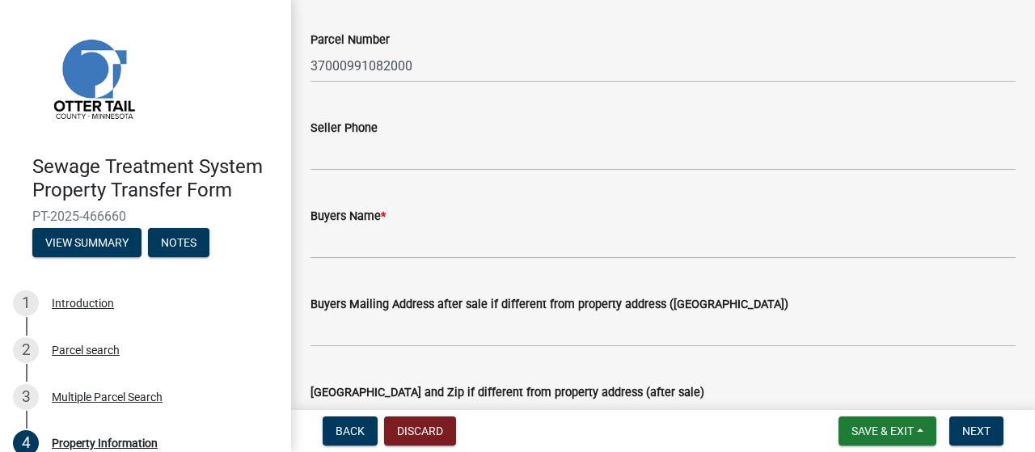
scroll to position [172, 0]
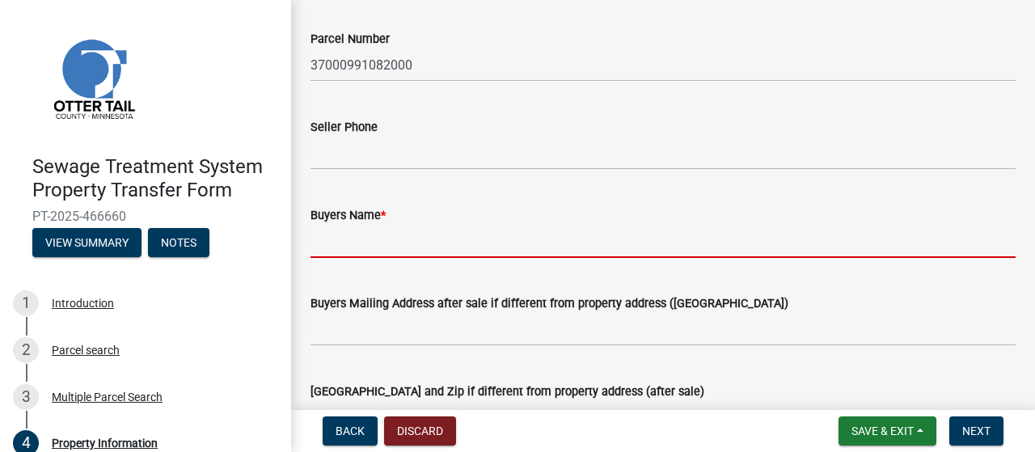
click at [354, 243] on input "Buyers Name *" at bounding box center [662, 241] width 705 height 33
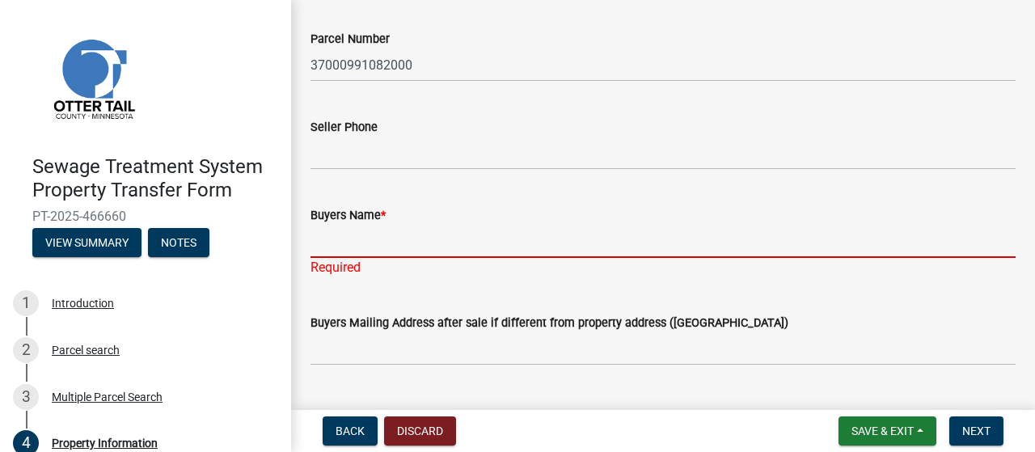
click at [370, 237] on input "Buyers Name *" at bounding box center [662, 241] width 705 height 33
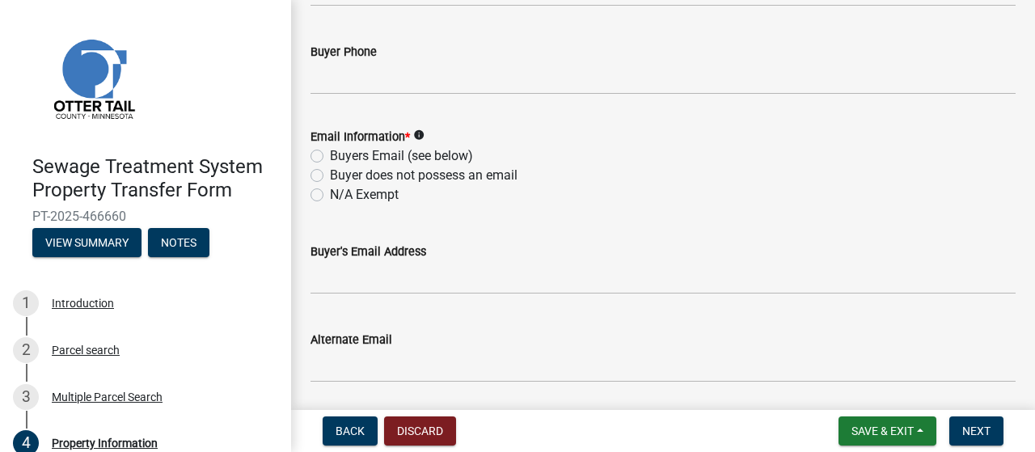
scroll to position [620, 0]
type input "[PERSON_NAME]"
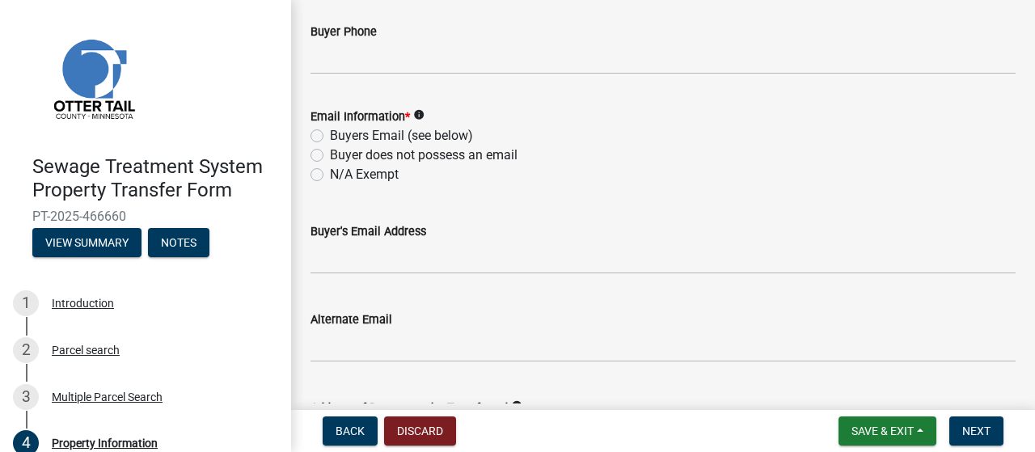
scroll to position [601, 0]
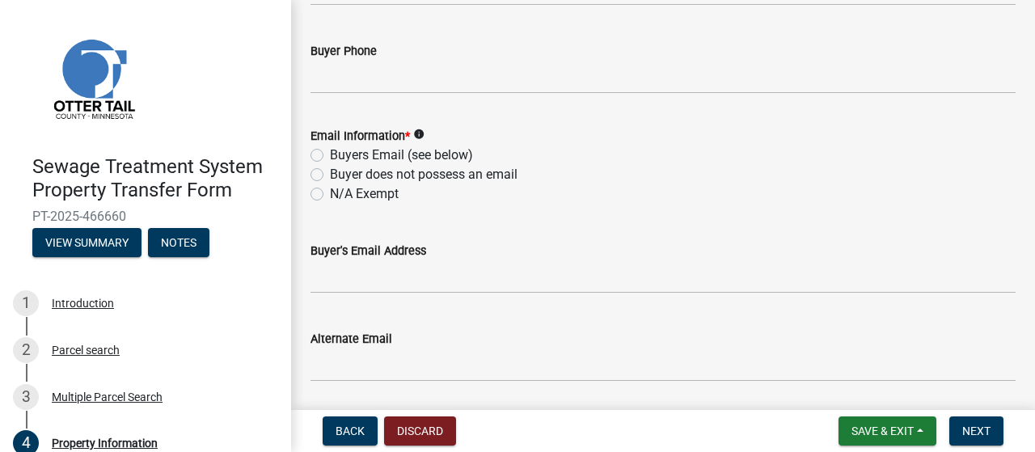
click at [330, 154] on label "Buyers Email (see below)" at bounding box center [401, 155] width 143 height 19
click at [330, 154] on input "Buyers Email (see below)" at bounding box center [335, 151] width 11 height 11
radio input "true"
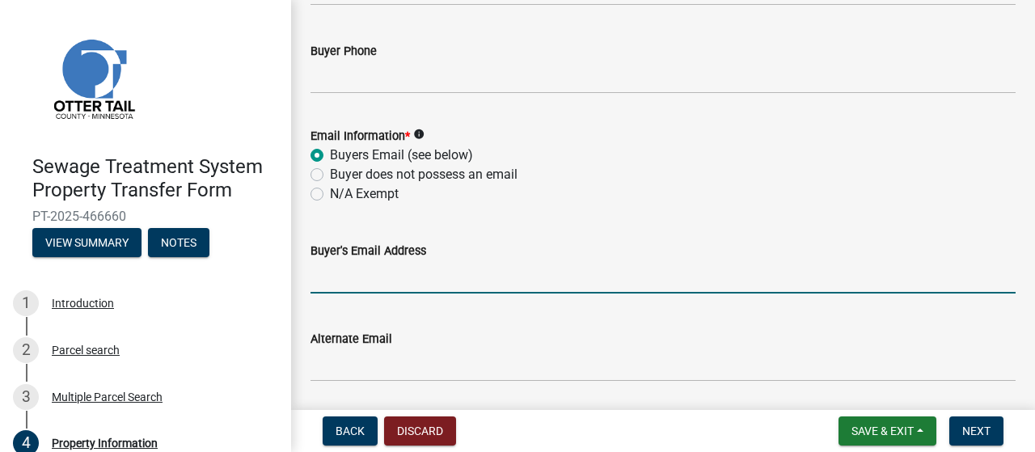
click at [322, 277] on input "Buyer's Email Address" at bounding box center [662, 276] width 705 height 33
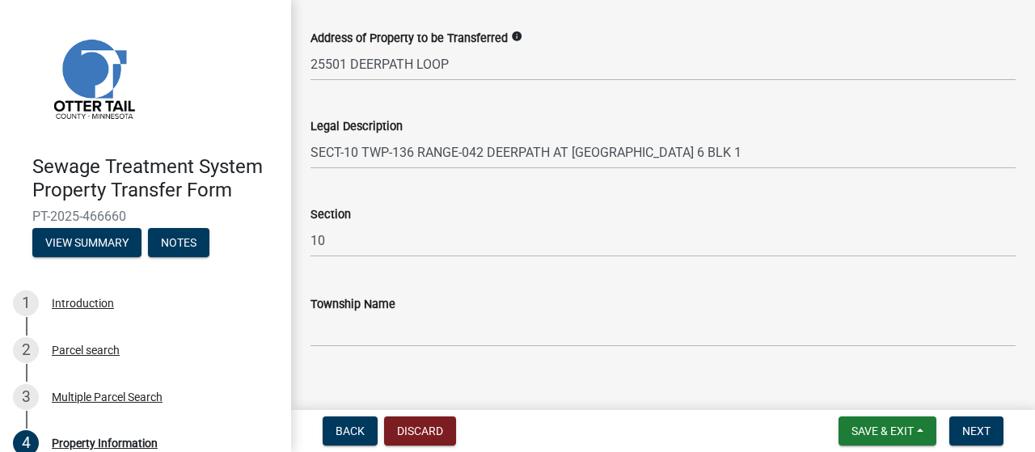
scroll to position [1009, 0]
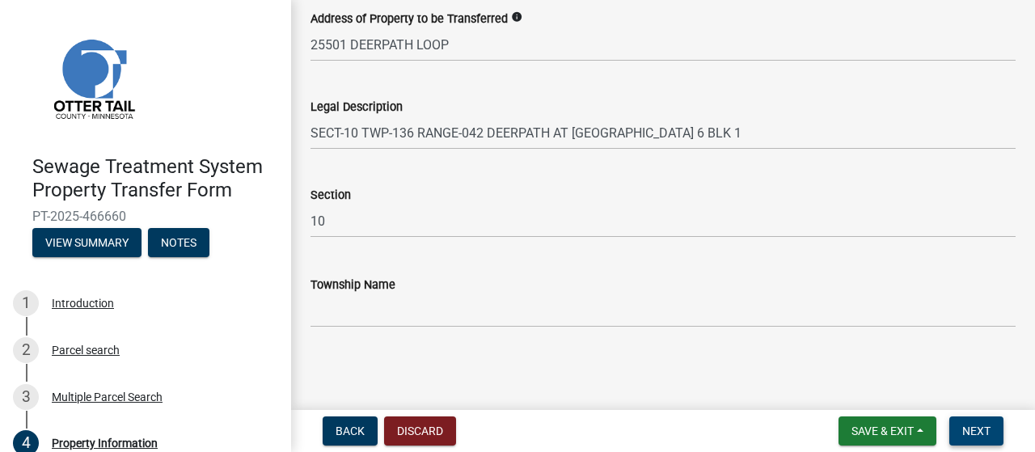
type input "[EMAIL_ADDRESS][DOMAIN_NAME]"
click at [969, 424] on span "Next" at bounding box center [976, 430] width 28 height 13
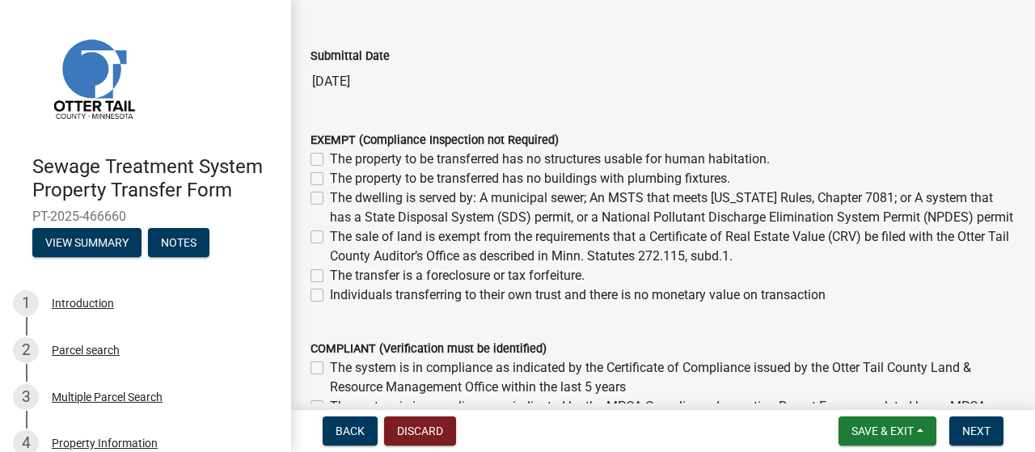
scroll to position [133, 0]
click at [330, 257] on label "The sale of land is exempt from the requirements that a Certificate of Real Est…" at bounding box center [672, 245] width 685 height 39
click at [330, 237] on input "The sale of land is exempt from the requirements that a Certificate of Real Est…" at bounding box center [335, 231] width 11 height 11
checkbox input "true"
checkbox input "false"
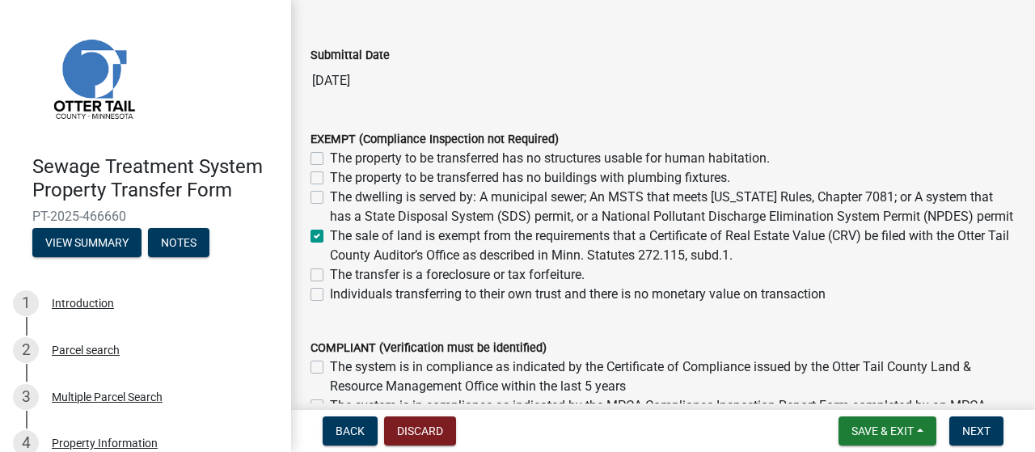
checkbox input "false"
checkbox input "true"
checkbox input "false"
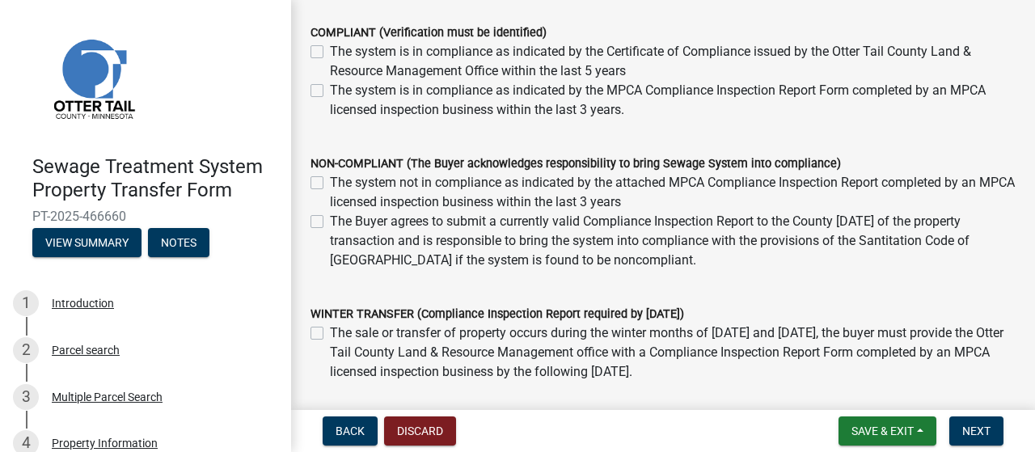
scroll to position [574, 0]
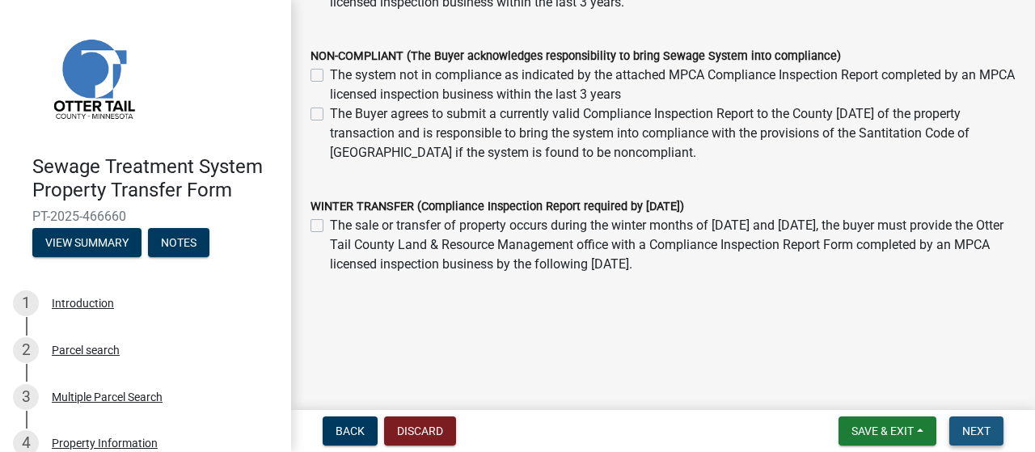
click at [977, 437] on span "Next" at bounding box center [976, 430] width 28 height 13
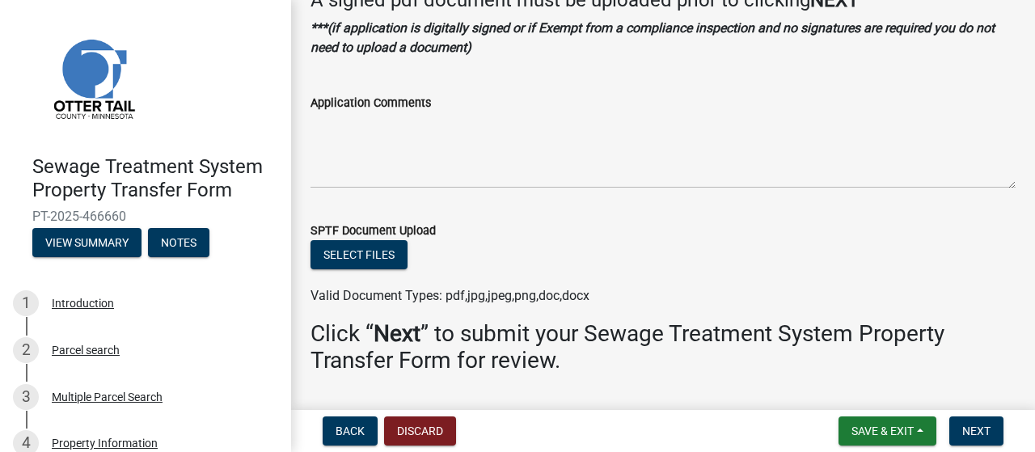
scroll to position [148, 0]
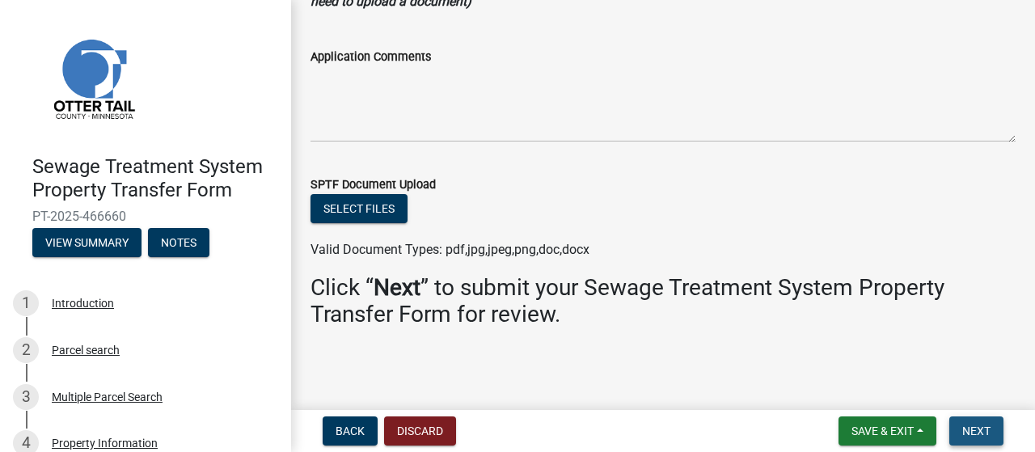
click at [988, 429] on span "Next" at bounding box center [976, 430] width 28 height 13
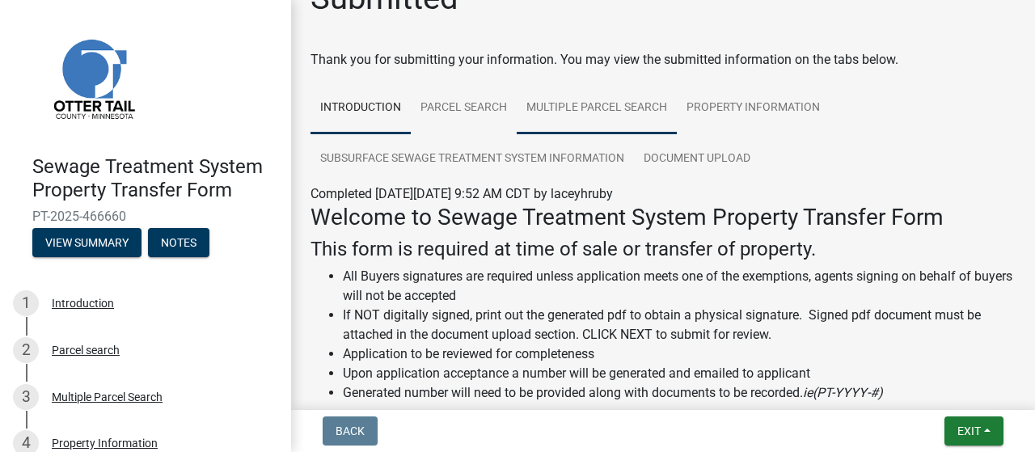
scroll to position [34, 0]
